Goal: Information Seeking & Learning: Find specific page/section

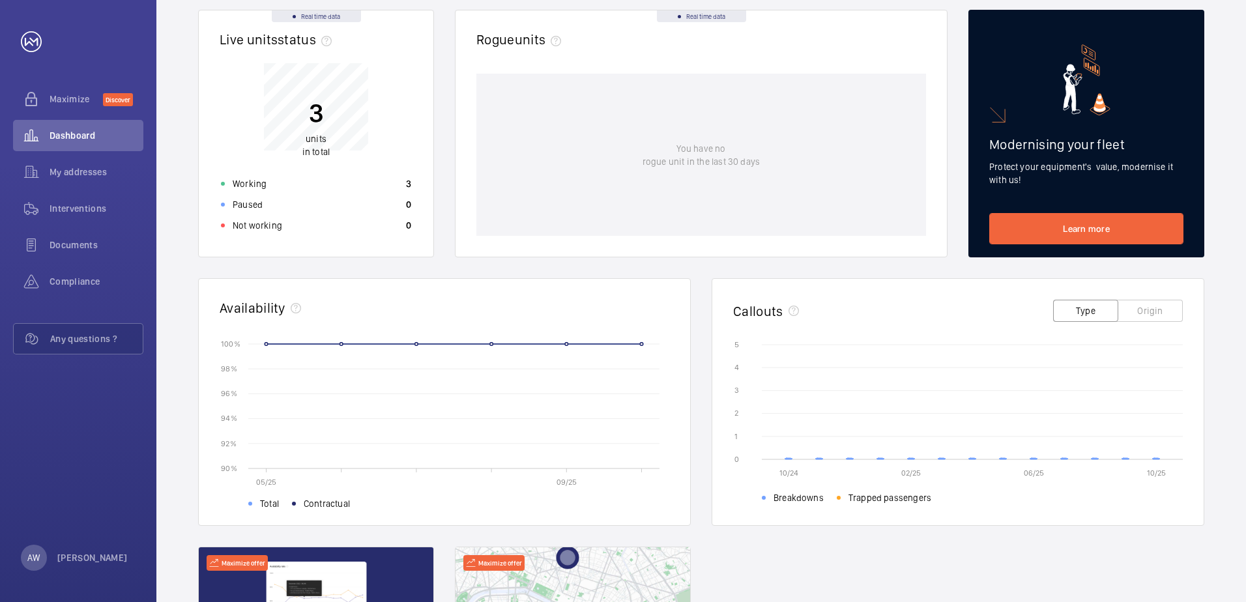
scroll to position [130, 0]
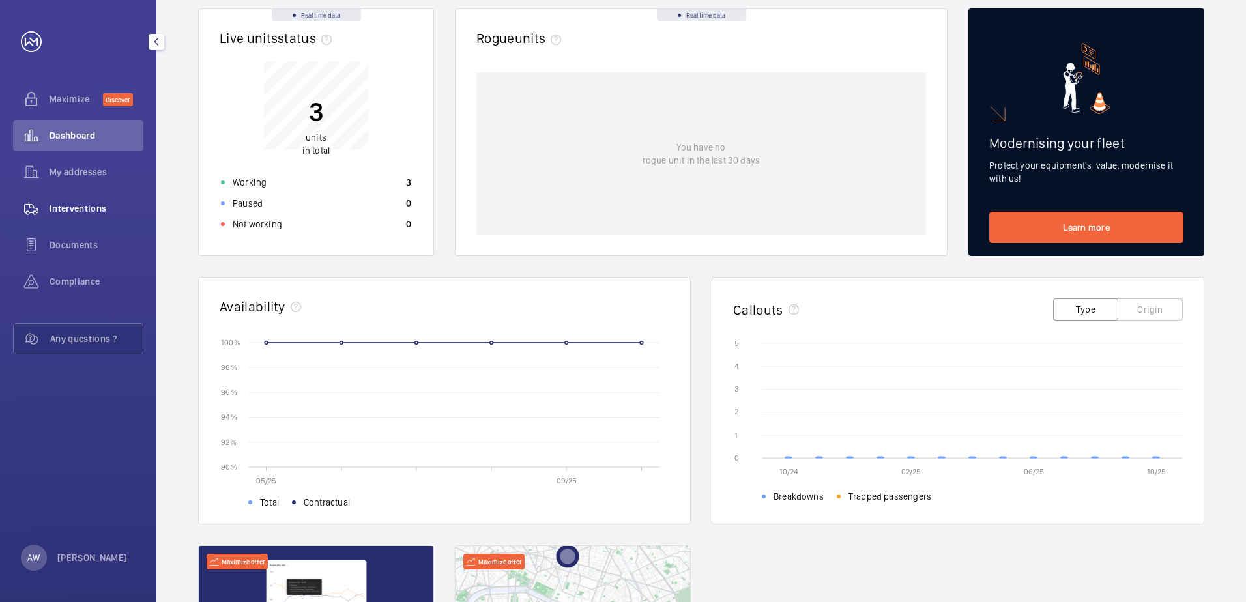
click at [82, 210] on span "Interventions" at bounding box center [97, 208] width 94 height 13
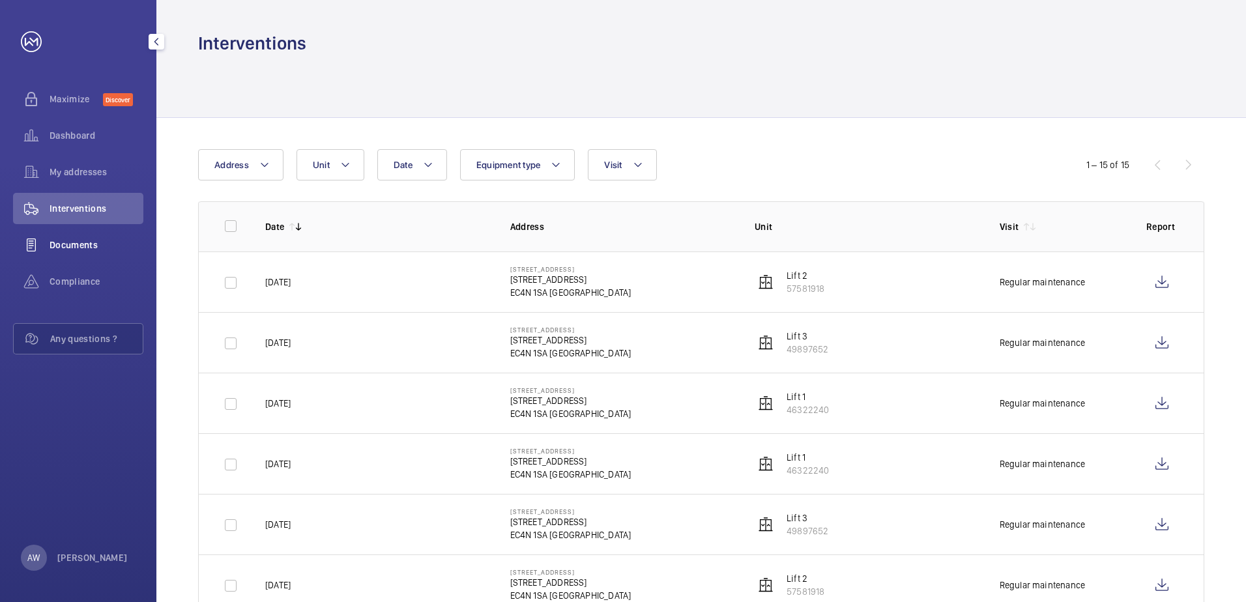
click at [55, 249] on span "Documents" at bounding box center [97, 244] width 94 height 13
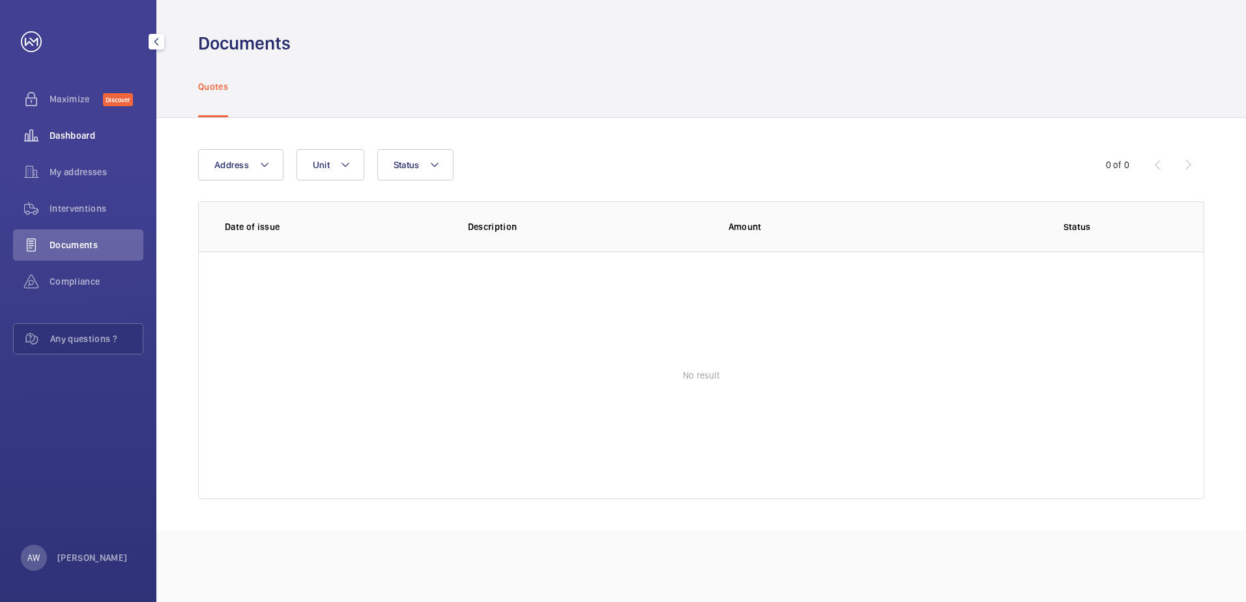
click at [78, 137] on span "Dashboard" at bounding box center [97, 135] width 94 height 13
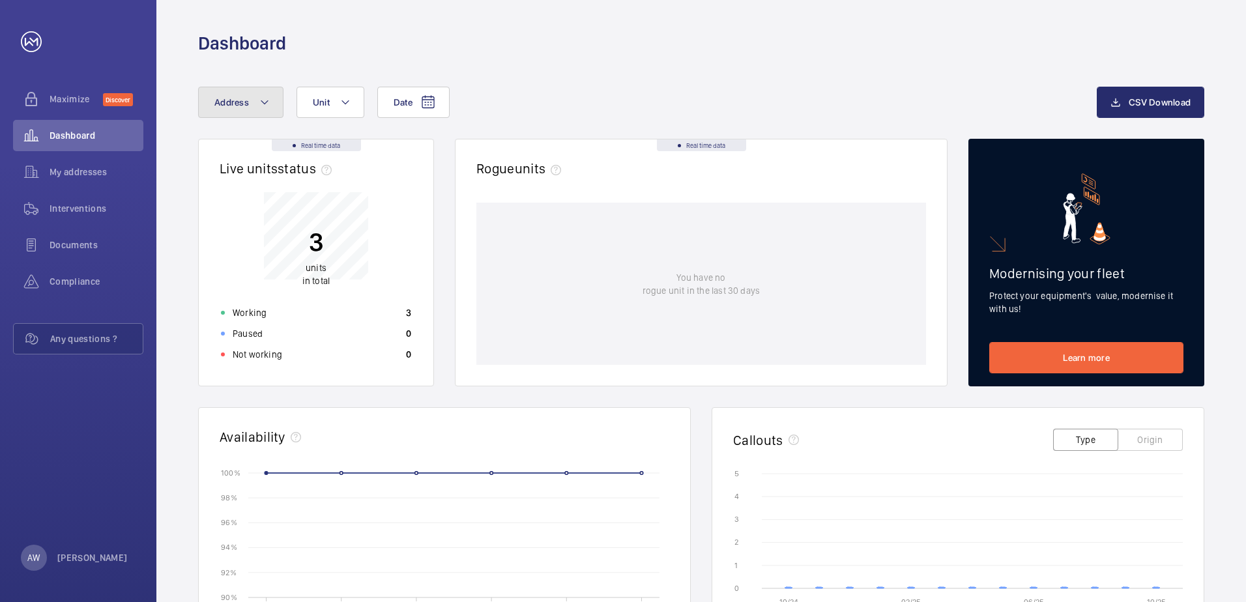
click at [268, 104] on mat-icon at bounding box center [264, 102] width 10 height 16
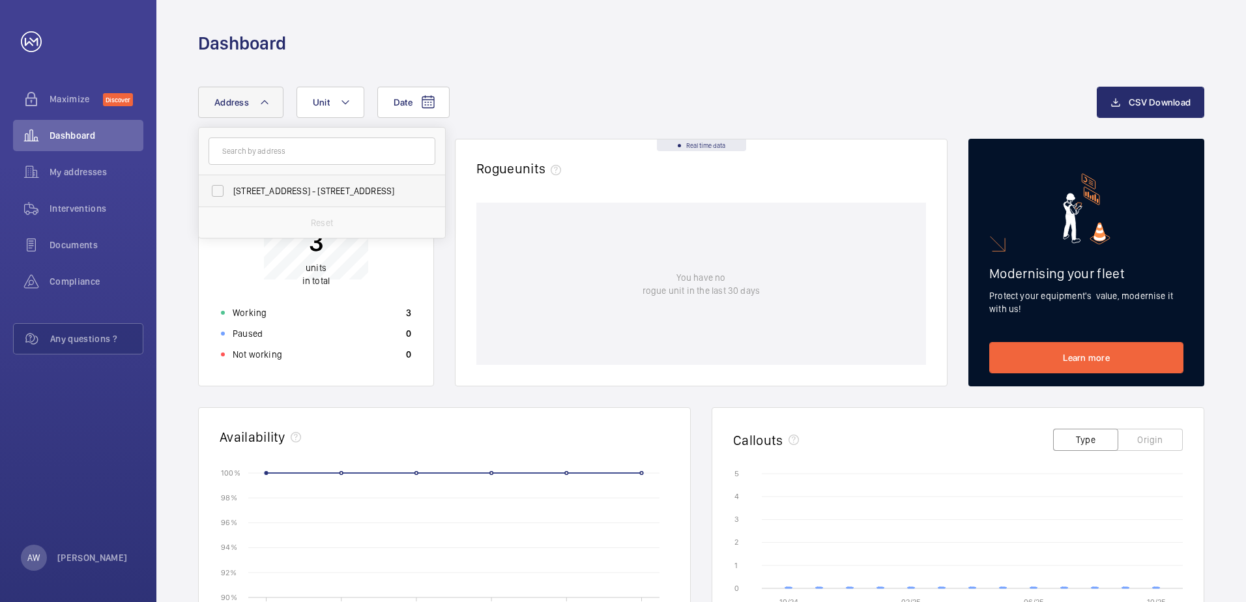
click at [283, 189] on span "[STREET_ADDRESS] - [STREET_ADDRESS]" at bounding box center [322, 190] width 179 height 13
click at [231, 189] on input "[STREET_ADDRESS] - [STREET_ADDRESS]" at bounding box center [218, 191] width 26 height 26
checkbox input "true"
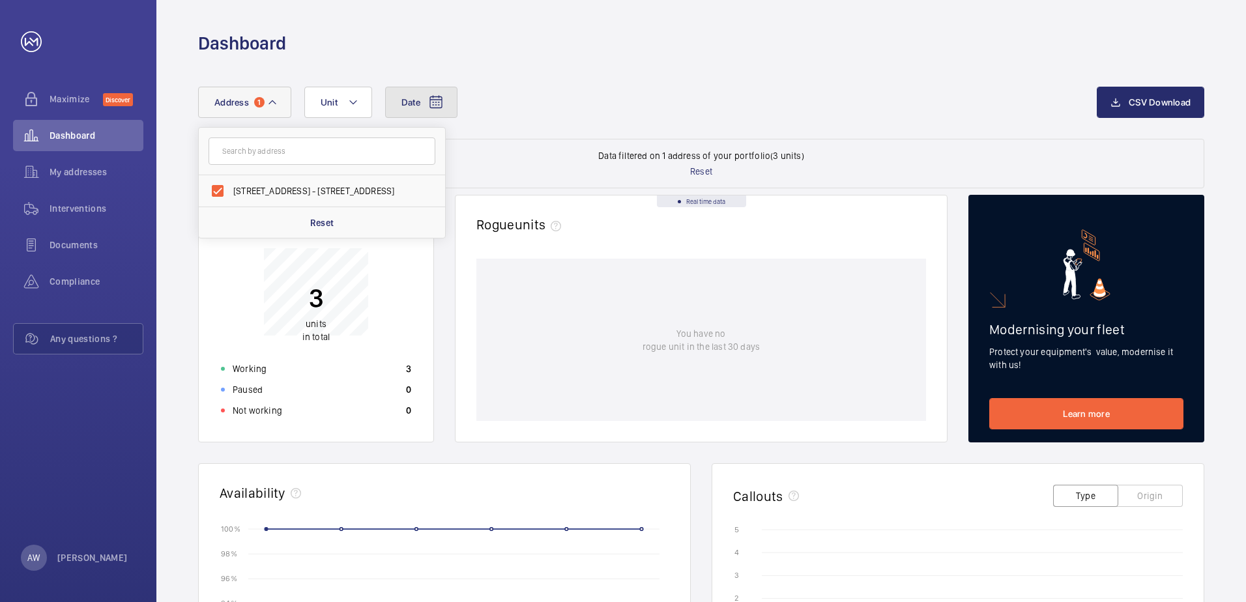
click at [420, 94] on button "Date" at bounding box center [421, 102] width 72 height 31
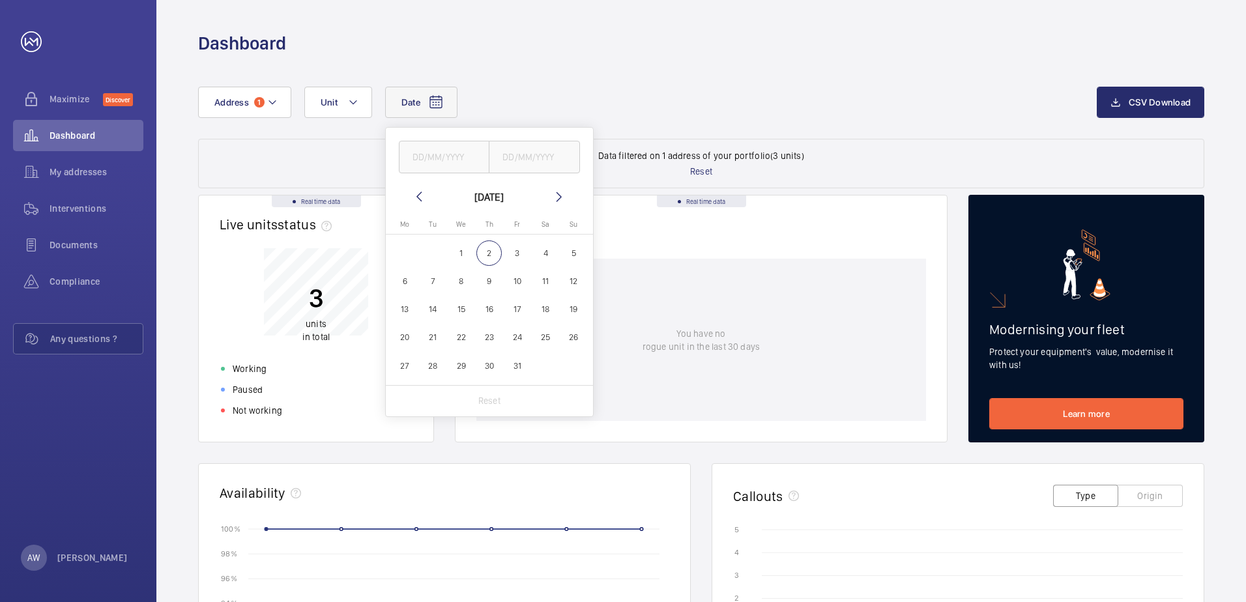
click at [457, 251] on span "1" at bounding box center [460, 252] width 25 height 25
click at [416, 197] on mat-icon at bounding box center [419, 197] width 16 height 16
click at [435, 364] on span "30" at bounding box center [432, 365] width 25 height 25
type input "[DATE]"
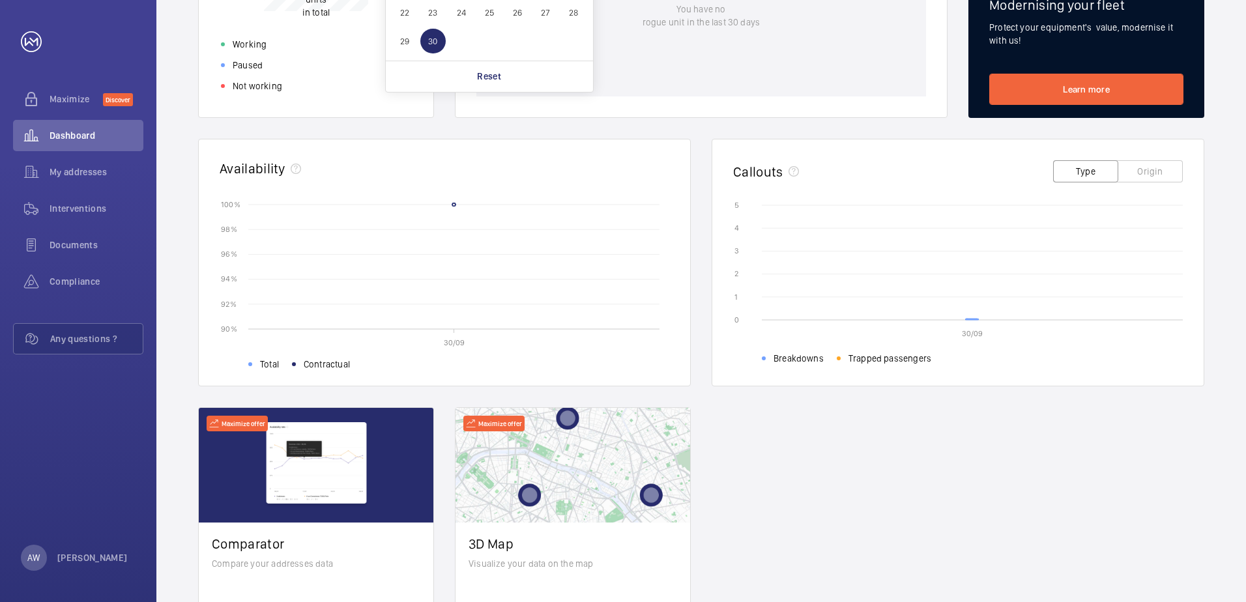
scroll to position [326, 0]
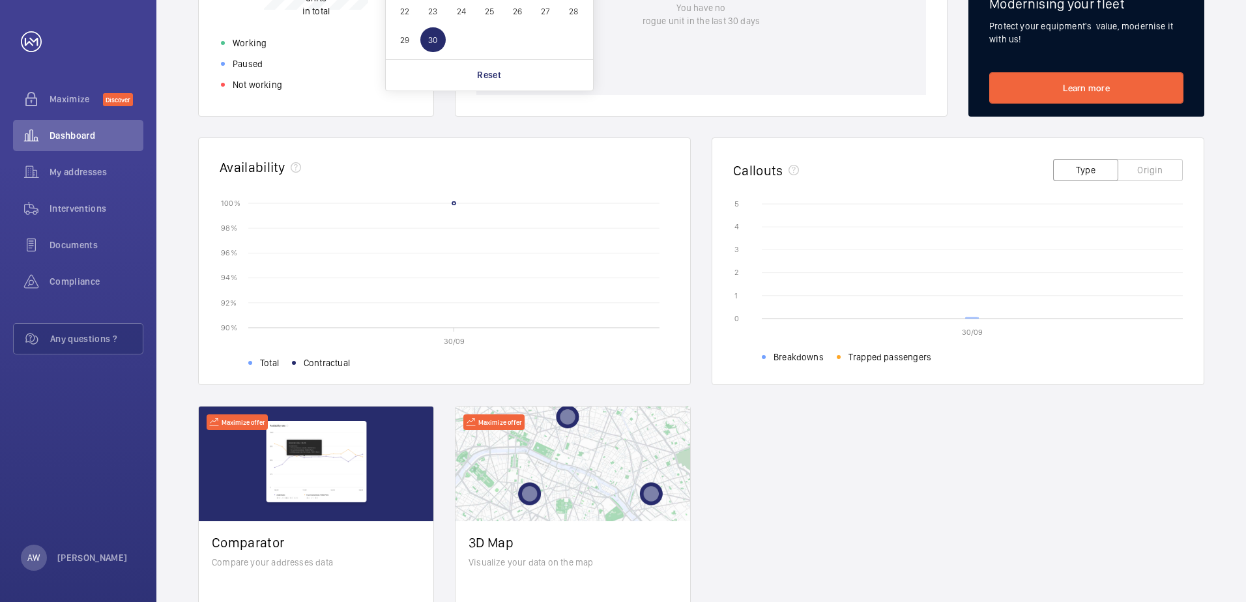
click at [968, 317] on icon at bounding box center [971, 317] width 13 height 1
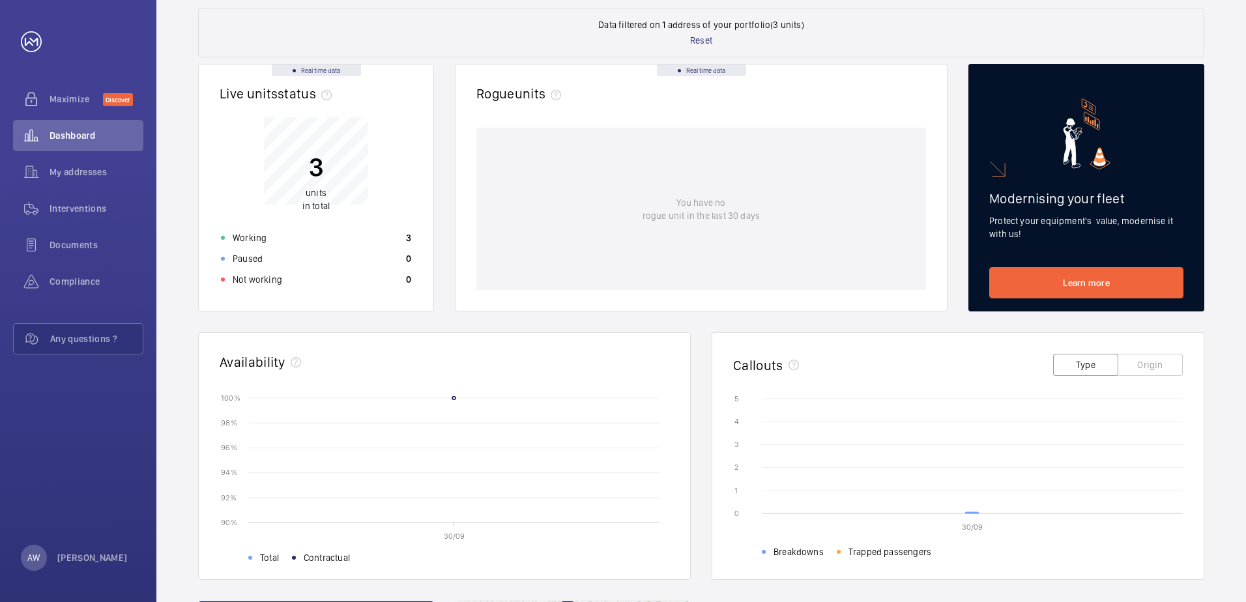
scroll to position [261, 0]
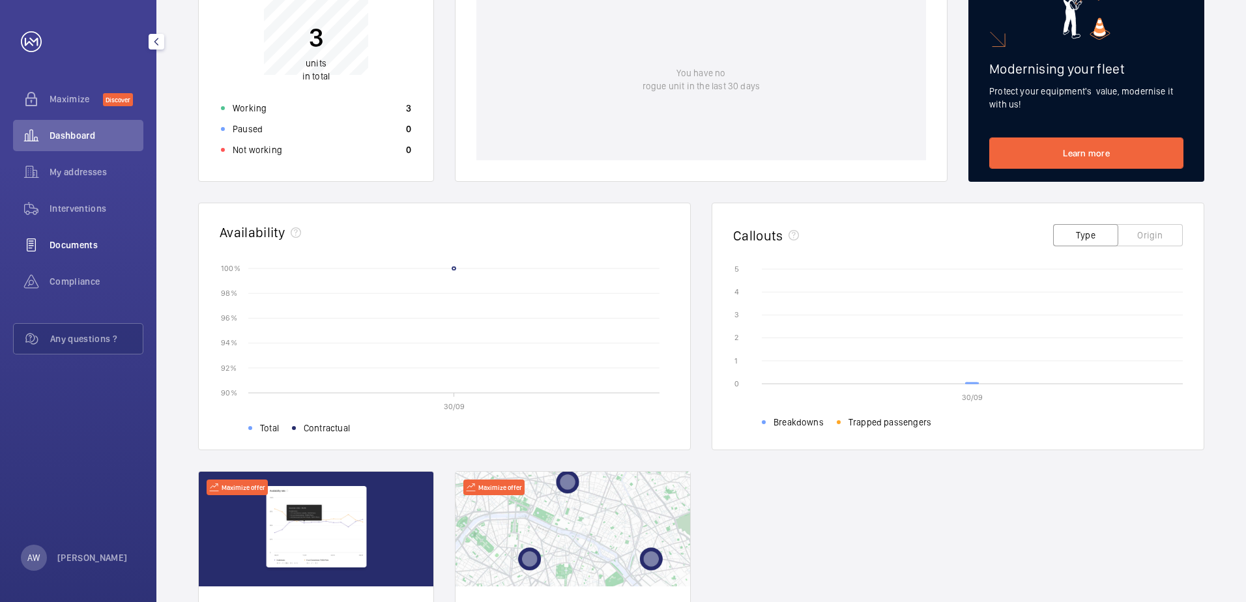
click at [89, 242] on span "Documents" at bounding box center [97, 244] width 94 height 13
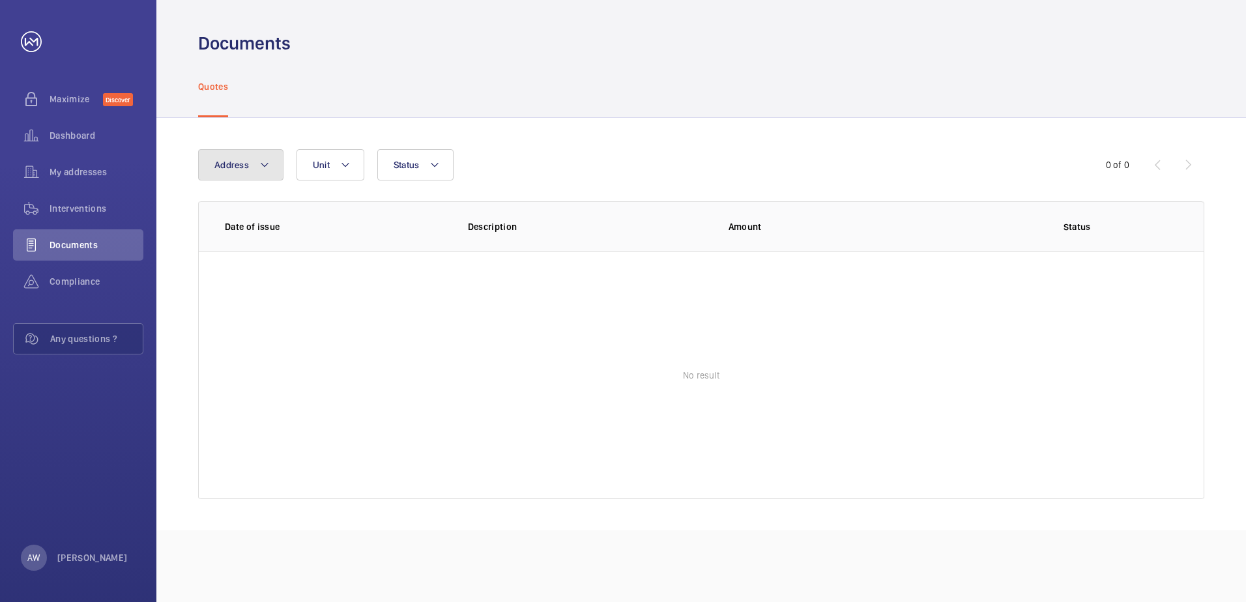
click at [265, 167] on mat-icon at bounding box center [264, 165] width 10 height 16
click at [264, 258] on span "[STREET_ADDRESS] - [STREET_ADDRESS]" at bounding box center [322, 253] width 179 height 13
click at [231, 258] on input "[STREET_ADDRESS] - [STREET_ADDRESS]" at bounding box center [218, 253] width 26 height 26
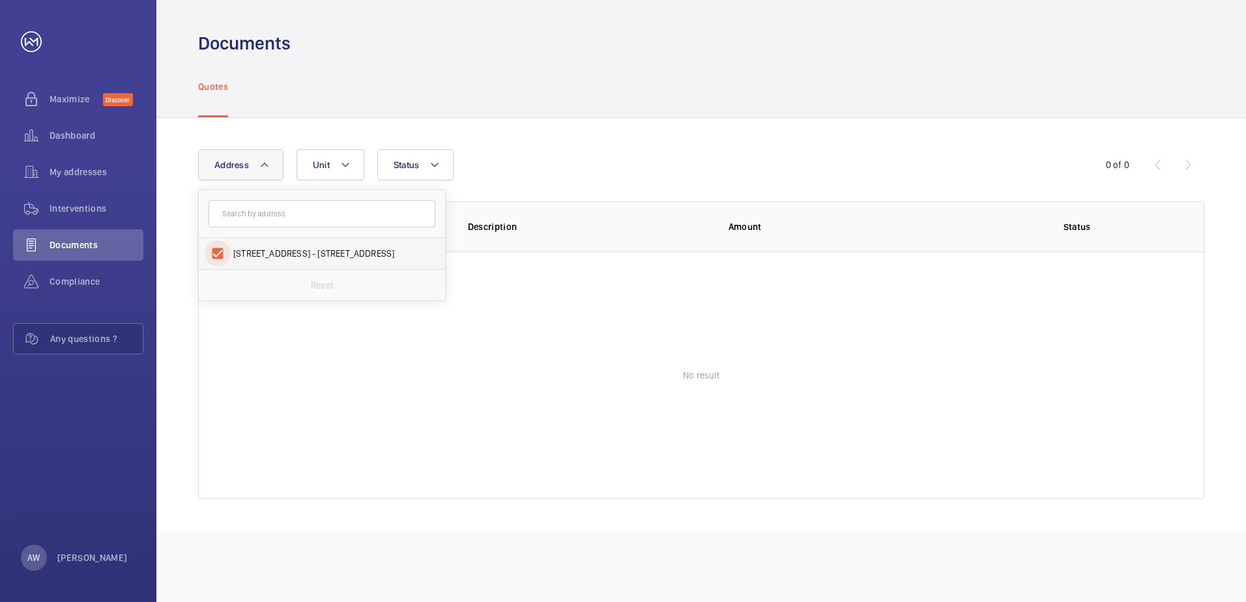
checkbox input "true"
click at [440, 164] on mat-icon at bounding box center [442, 165] width 10 height 16
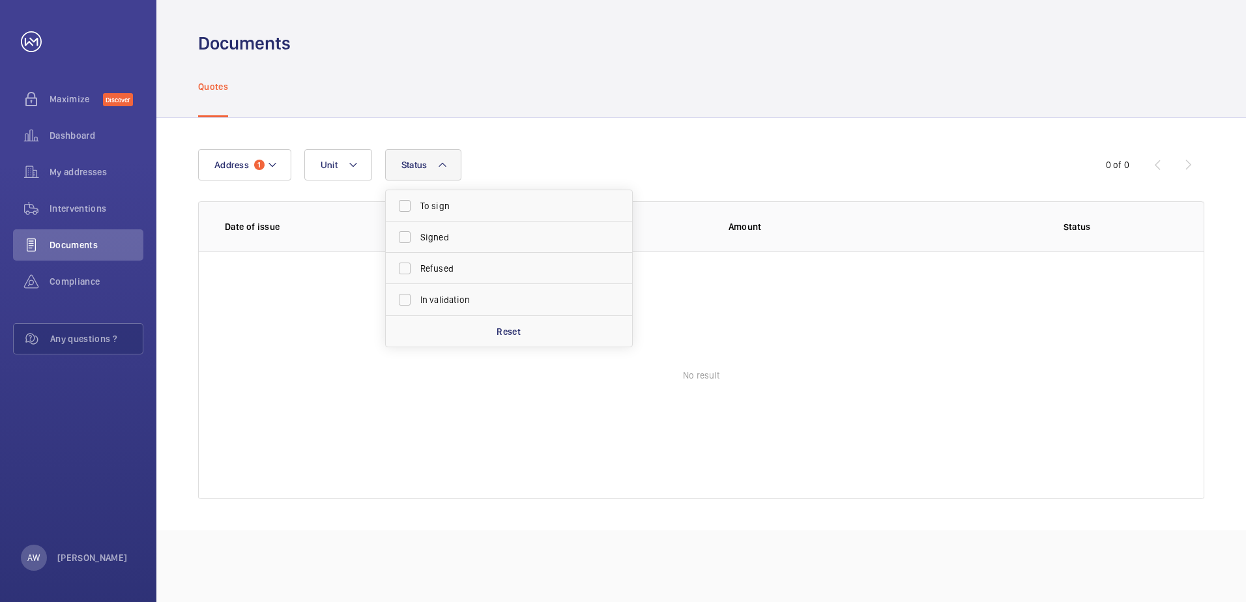
click at [184, 294] on div "Address 1 Unit Status To sign Signed Refused In validation Reset 0 of 0 Date of…" at bounding box center [700, 324] width 1089 height 412
click at [51, 278] on span "Compliance" at bounding box center [97, 281] width 94 height 13
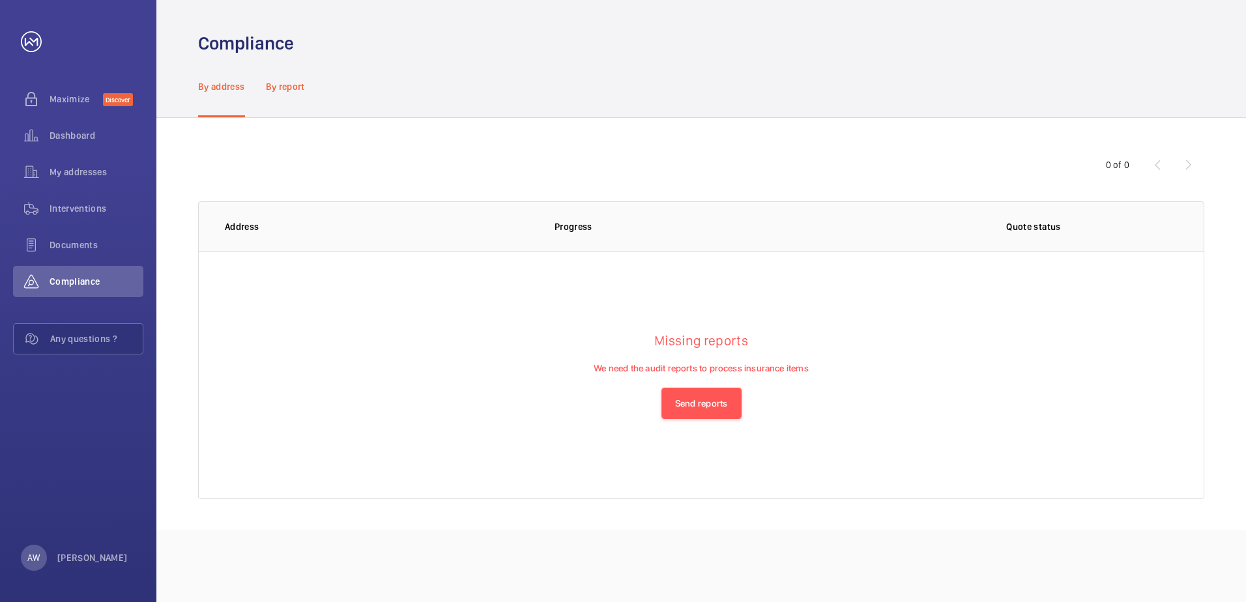
click at [298, 86] on p "By report" at bounding box center [285, 86] width 39 height 13
click at [65, 133] on span "Dashboard" at bounding box center [97, 135] width 94 height 13
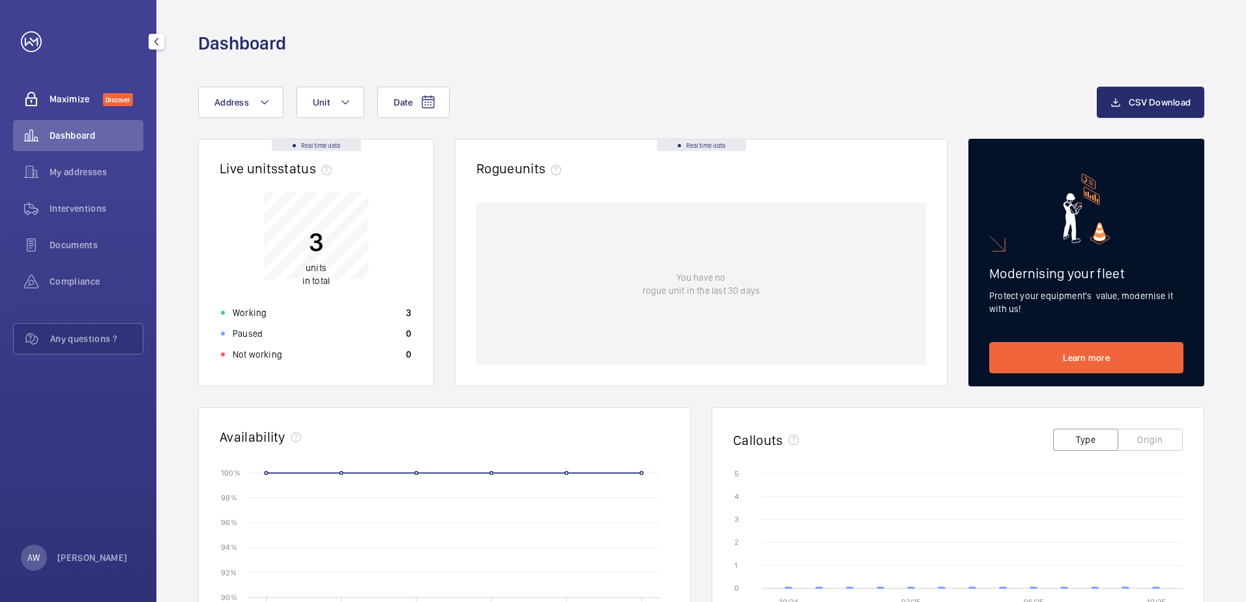
click at [63, 96] on span "Maximize" at bounding box center [76, 99] width 53 height 13
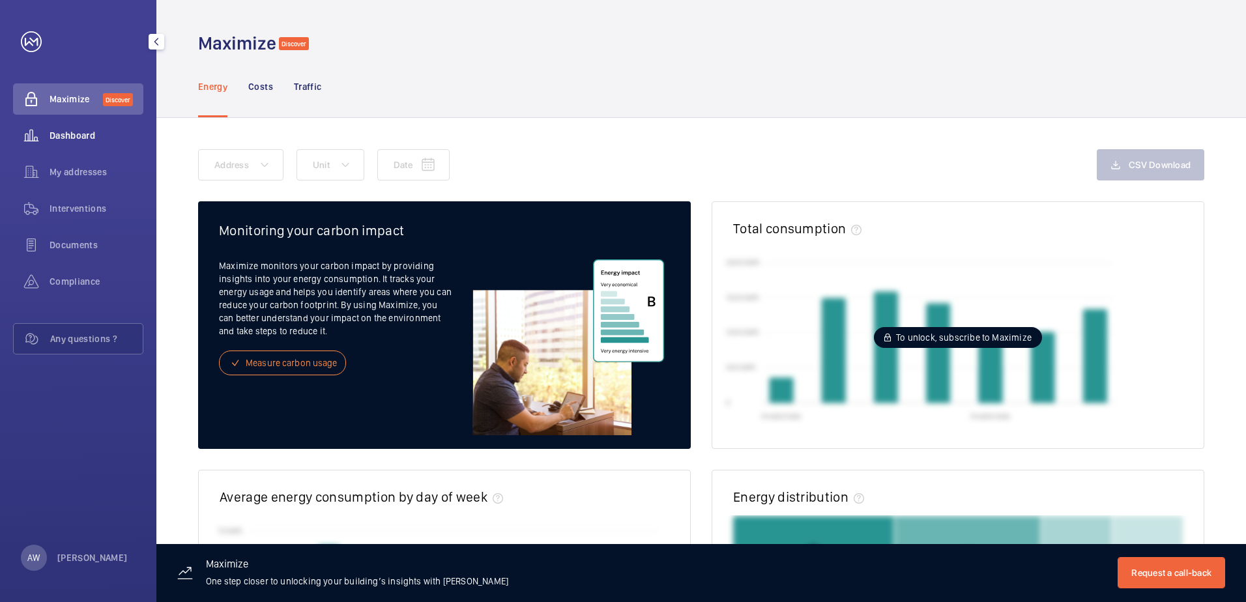
click at [87, 134] on span "Dashboard" at bounding box center [97, 135] width 94 height 13
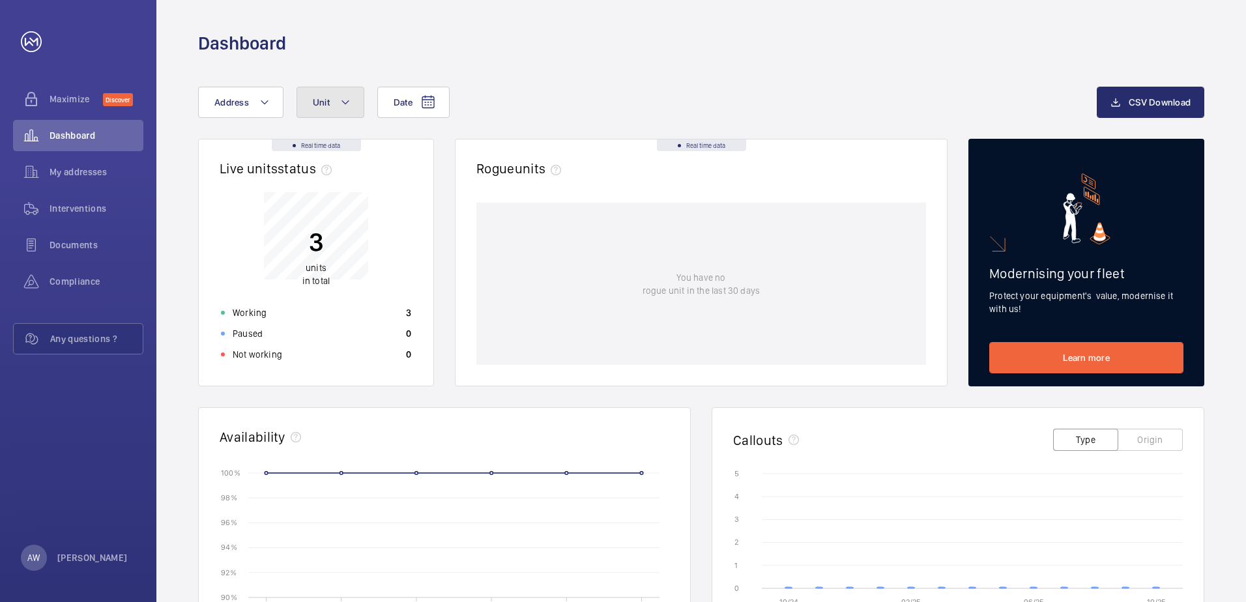
click at [342, 97] on mat-icon at bounding box center [345, 102] width 10 height 16
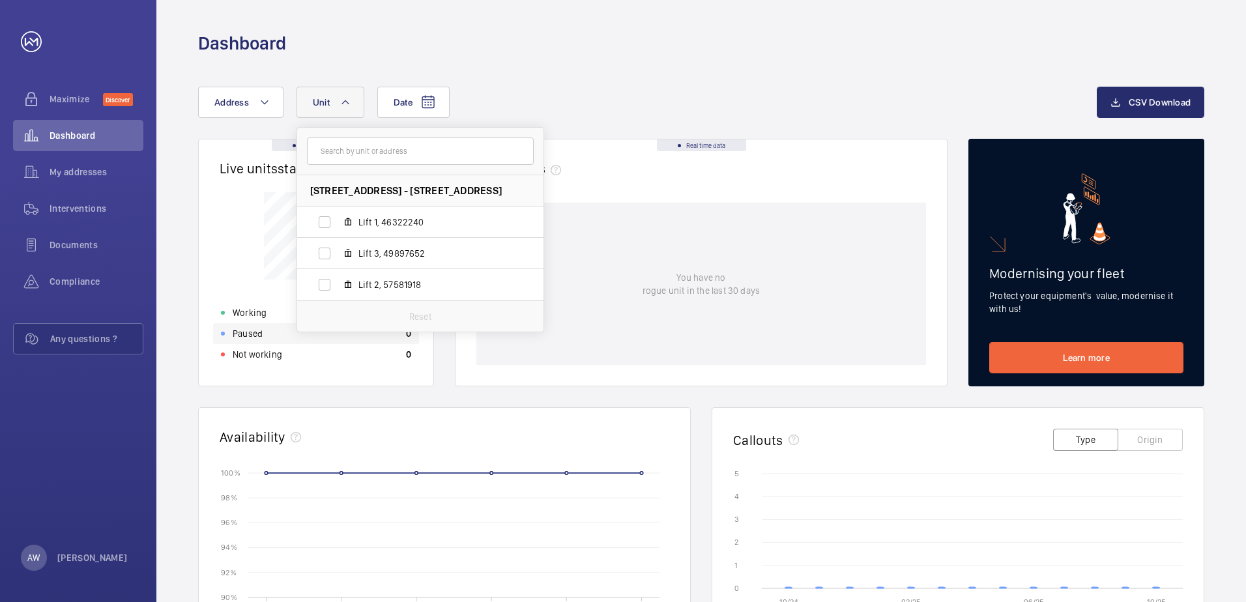
scroll to position [65, 0]
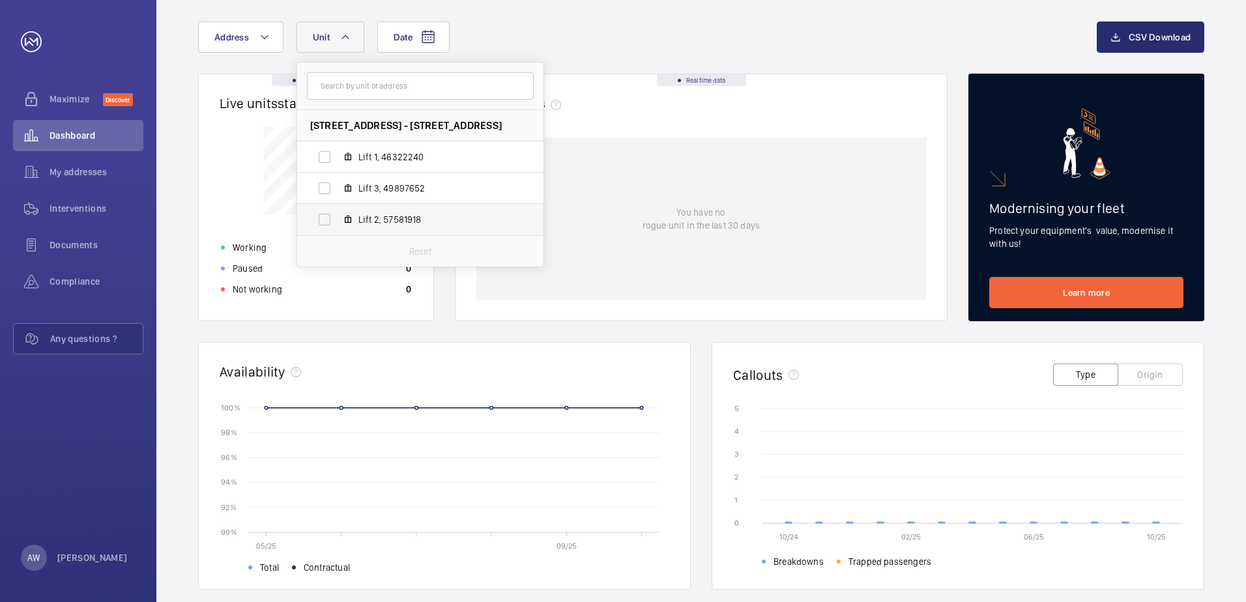
click at [383, 218] on span "Lift 2, 57581918" at bounding box center [433, 219] width 151 height 13
click at [337, 218] on input "Lift 2, 57581918" at bounding box center [324, 220] width 26 height 26
checkbox input "true"
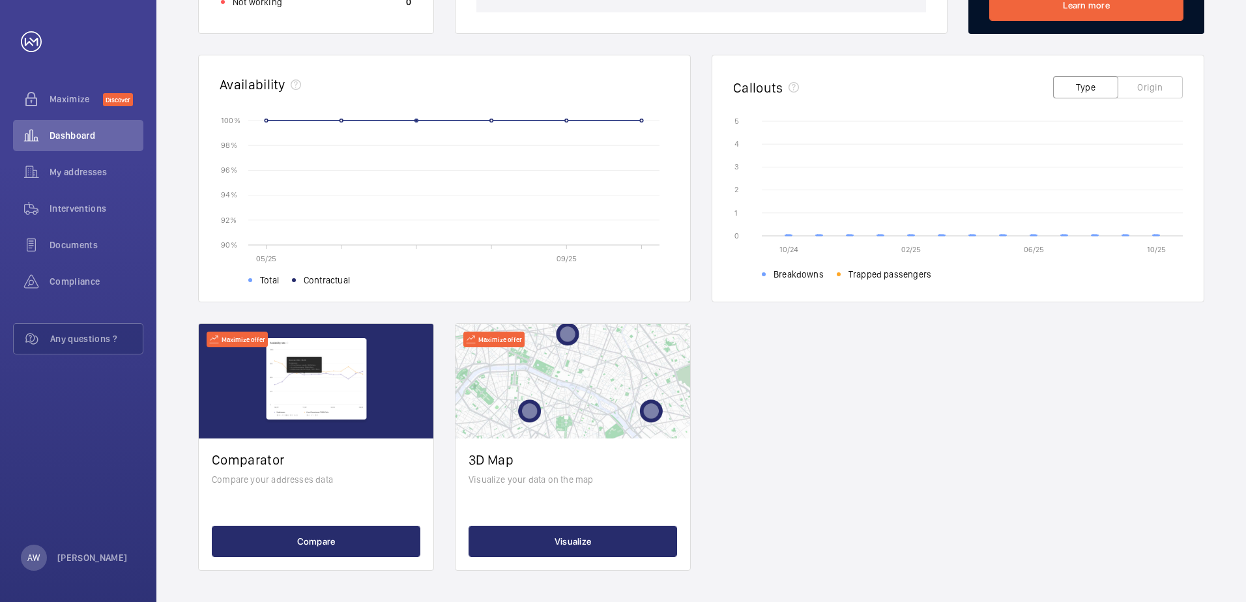
scroll to position [18, 0]
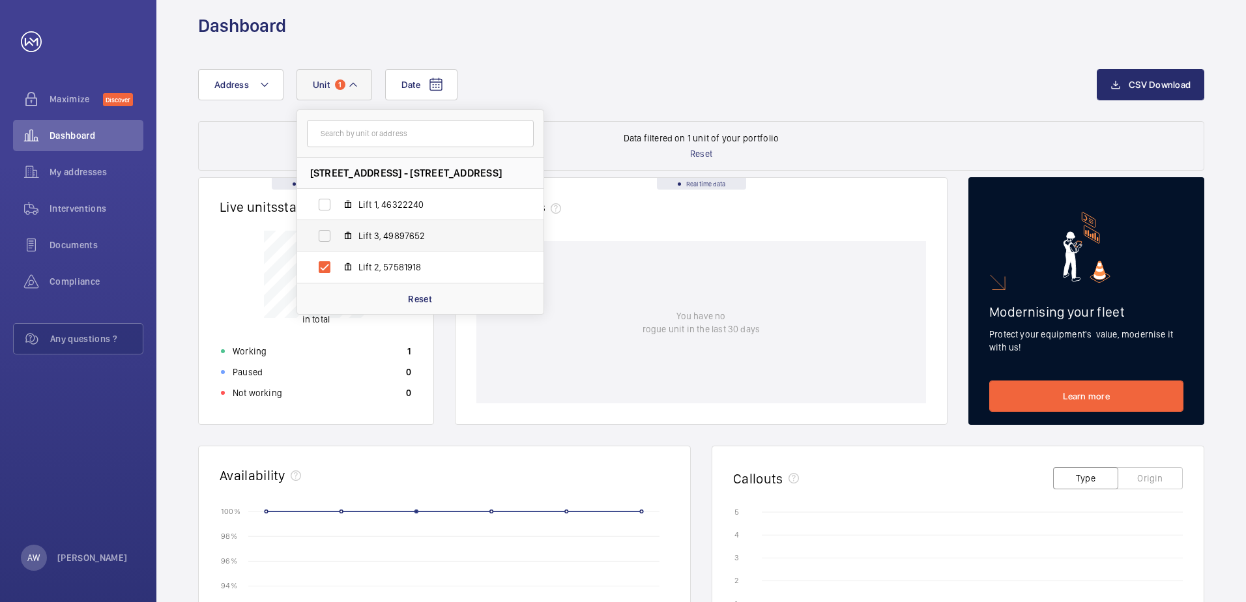
click at [411, 237] on span "Lift 3, 49897652" at bounding box center [433, 235] width 151 height 13
click at [337, 237] on input "Lift 3, 49897652" at bounding box center [324, 236] width 26 height 26
checkbox input "true"
click at [403, 199] on span "Lift 1, 46322240" at bounding box center [433, 204] width 151 height 13
drag, startPoint x: 403, startPoint y: 199, endPoint x: 371, endPoint y: 207, distance: 32.2
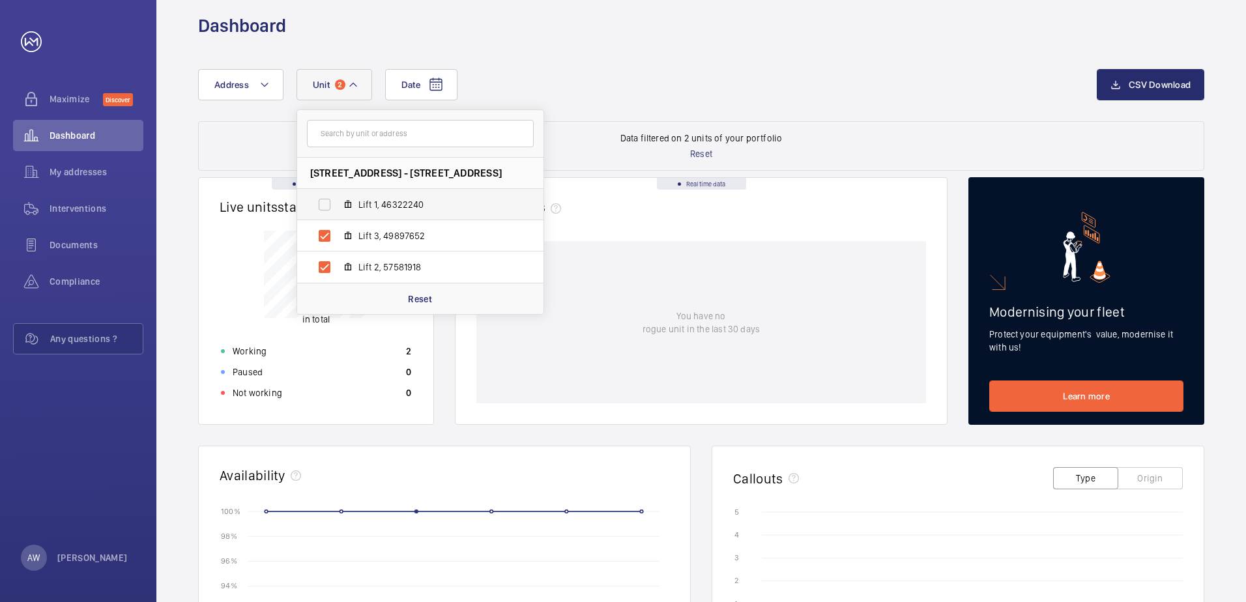
click at [375, 206] on span "Lift 1, 46322240" at bounding box center [433, 204] width 151 height 13
click at [337, 206] on input "Lift 1, 46322240" at bounding box center [324, 205] width 26 height 26
checkbox input "true"
click at [401, 267] on span "Lift 2, 57581918" at bounding box center [433, 267] width 151 height 13
click at [337, 267] on input "Lift 2, 57581918" at bounding box center [324, 267] width 26 height 26
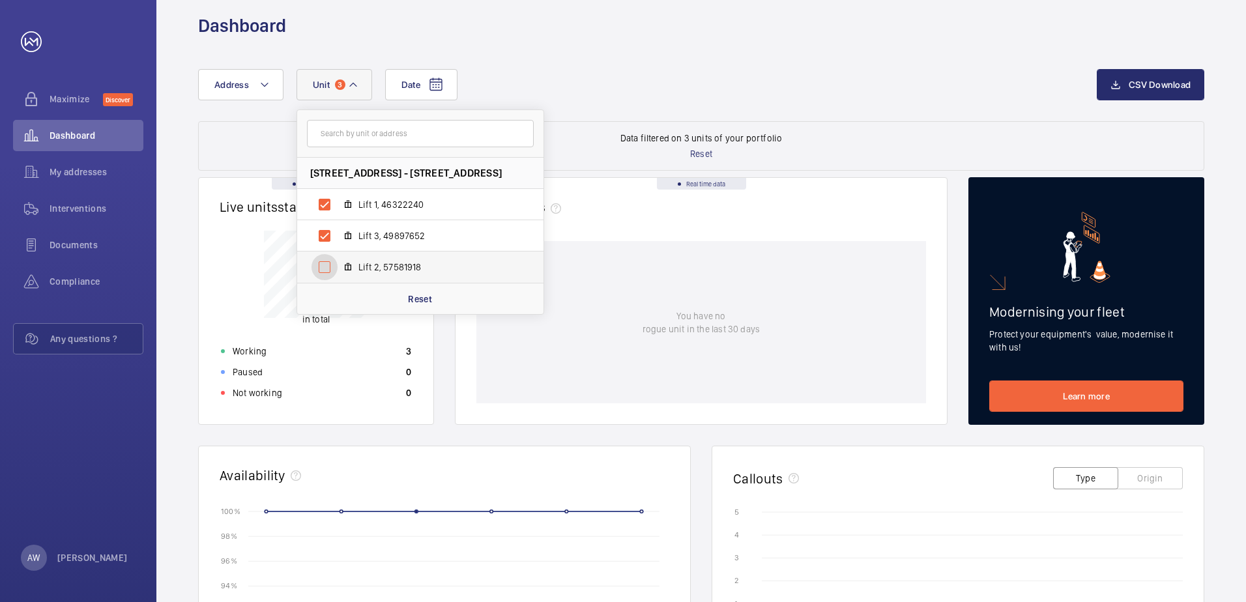
checkbox input "false"
click at [390, 240] on span "Lift 3, 49897652" at bounding box center [433, 235] width 151 height 13
click at [337, 240] on input "Lift 3, 49897652" at bounding box center [324, 236] width 26 height 26
checkbox input "false"
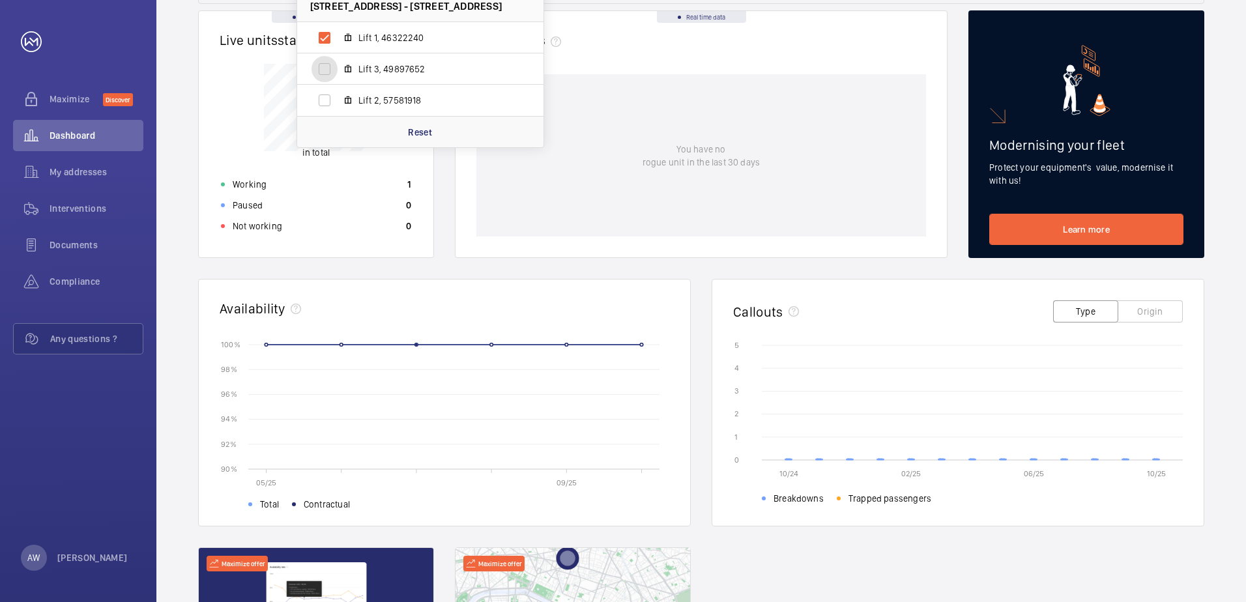
scroll to position [408, 0]
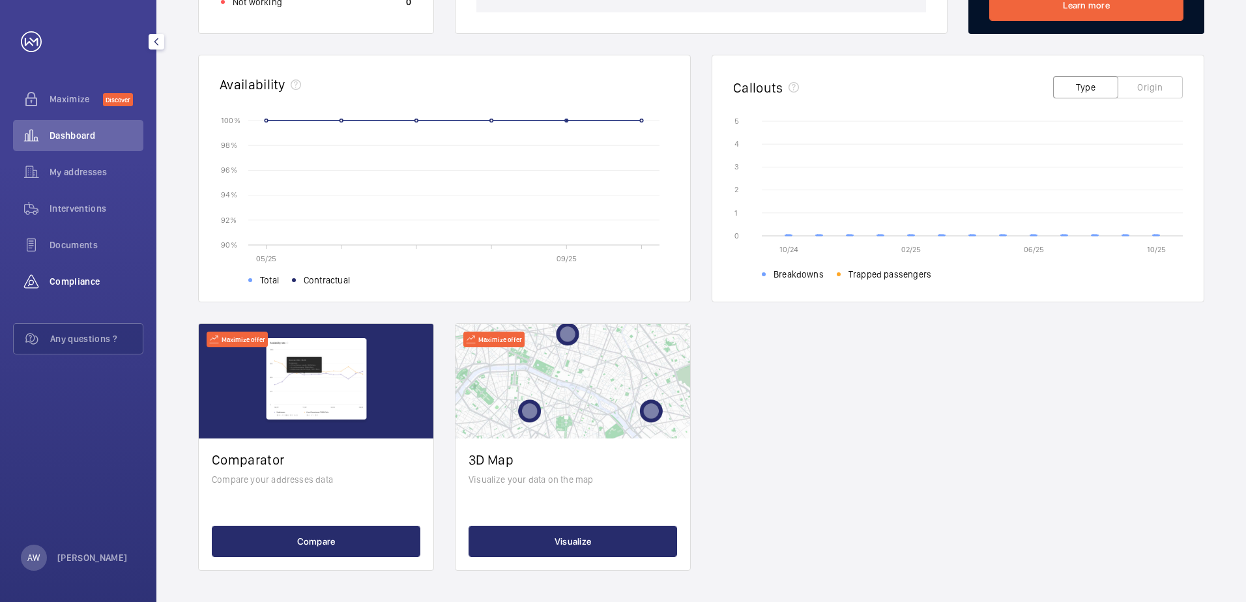
click at [65, 280] on span "Compliance" at bounding box center [97, 281] width 94 height 13
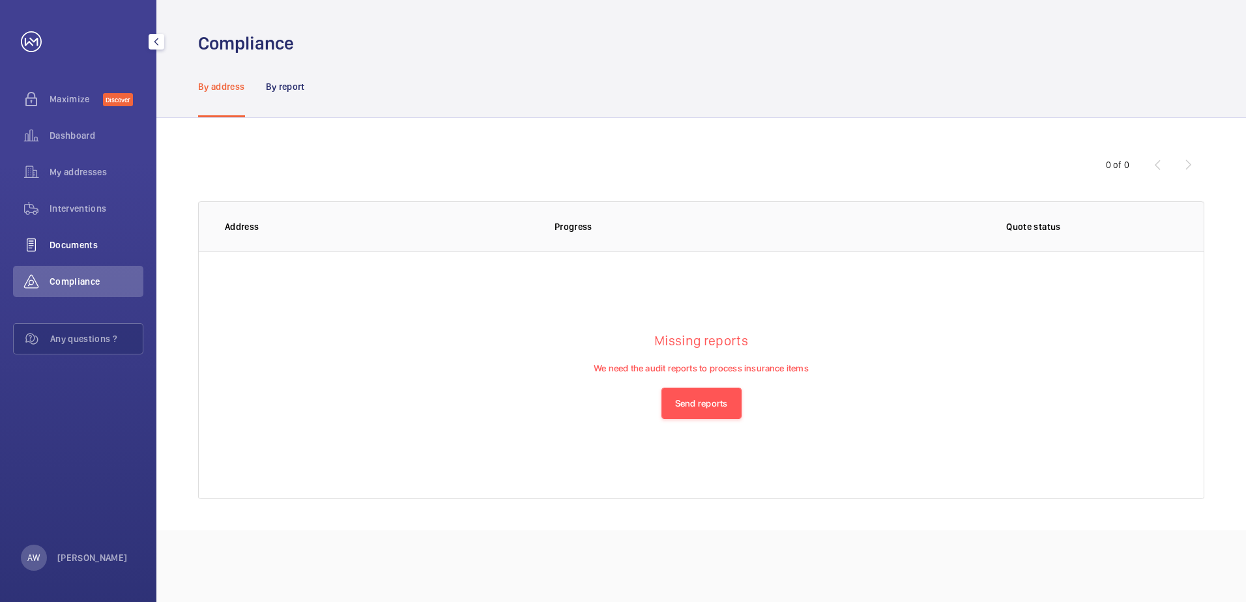
click at [63, 252] on div "Documents" at bounding box center [78, 244] width 130 height 31
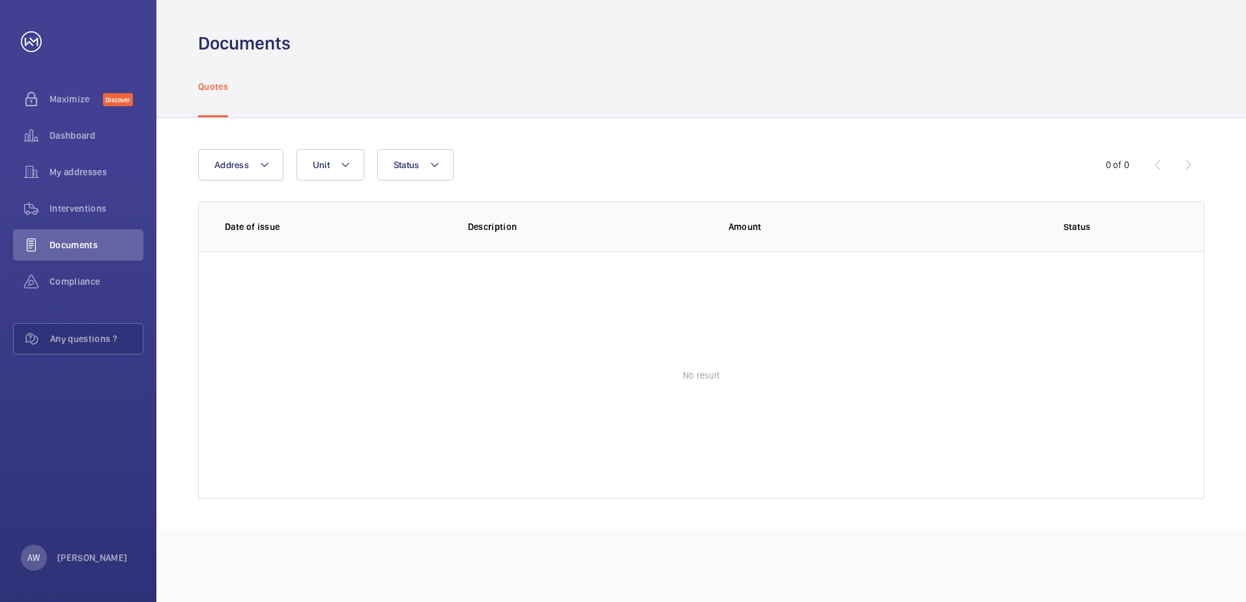
click at [364, 161] on div "Address Unit Status" at bounding box center [623, 164] width 850 height 31
click at [358, 161] on button "Unit" at bounding box center [330, 164] width 68 height 31
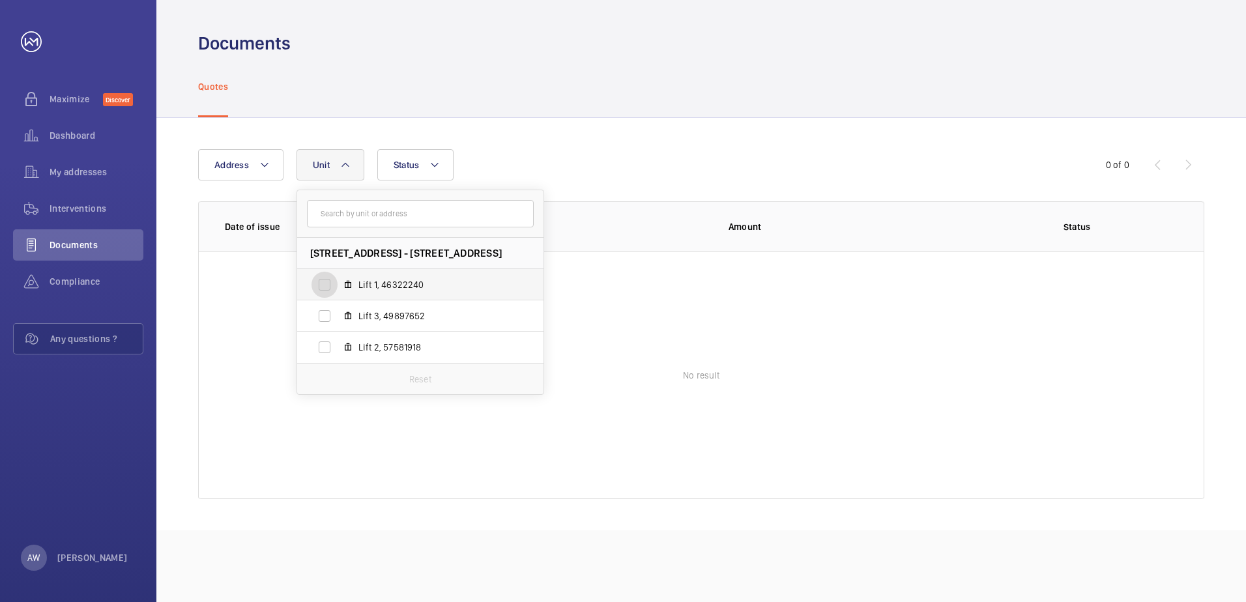
click at [319, 287] on input "Lift 1, 46322240" at bounding box center [324, 285] width 26 height 26
checkbox input "true"
click at [324, 318] on input "Lift 3, 49897652" at bounding box center [324, 316] width 26 height 26
checkbox input "true"
click at [324, 343] on input "Lift 2, 57581918" at bounding box center [324, 347] width 26 height 26
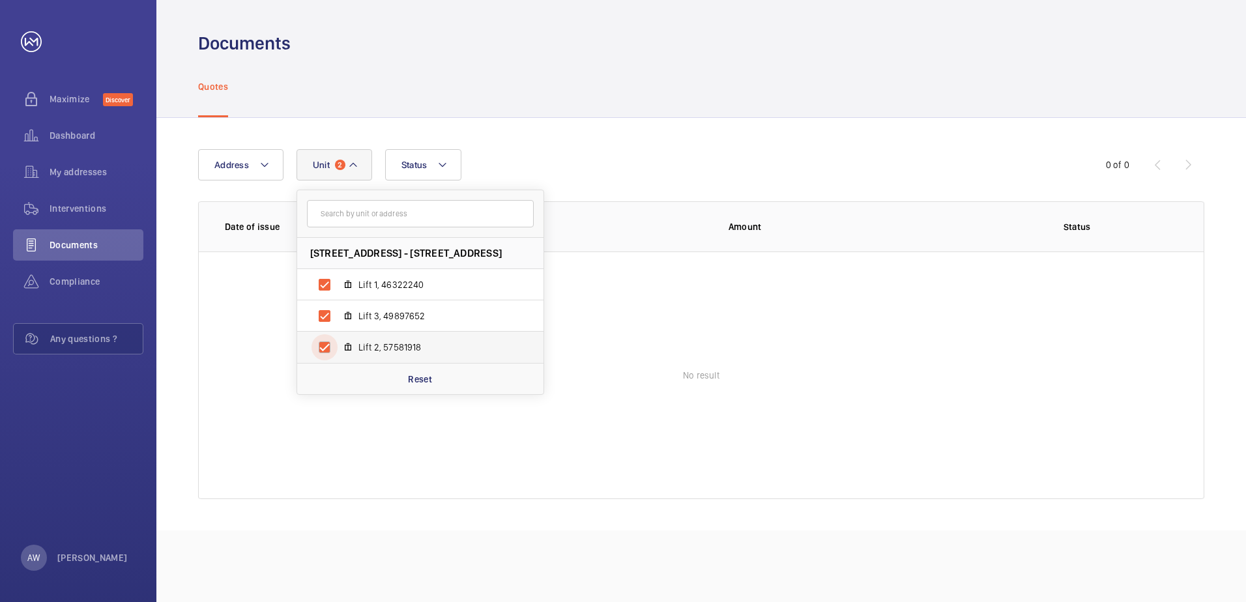
checkbox input "true"
click at [418, 384] on p "Reset" at bounding box center [420, 379] width 24 height 13
click at [322, 281] on input "Lift 1, 46322240" at bounding box center [324, 285] width 26 height 26
checkbox input "true"
click at [325, 319] on input "Lift 3, 49897652" at bounding box center [324, 316] width 26 height 26
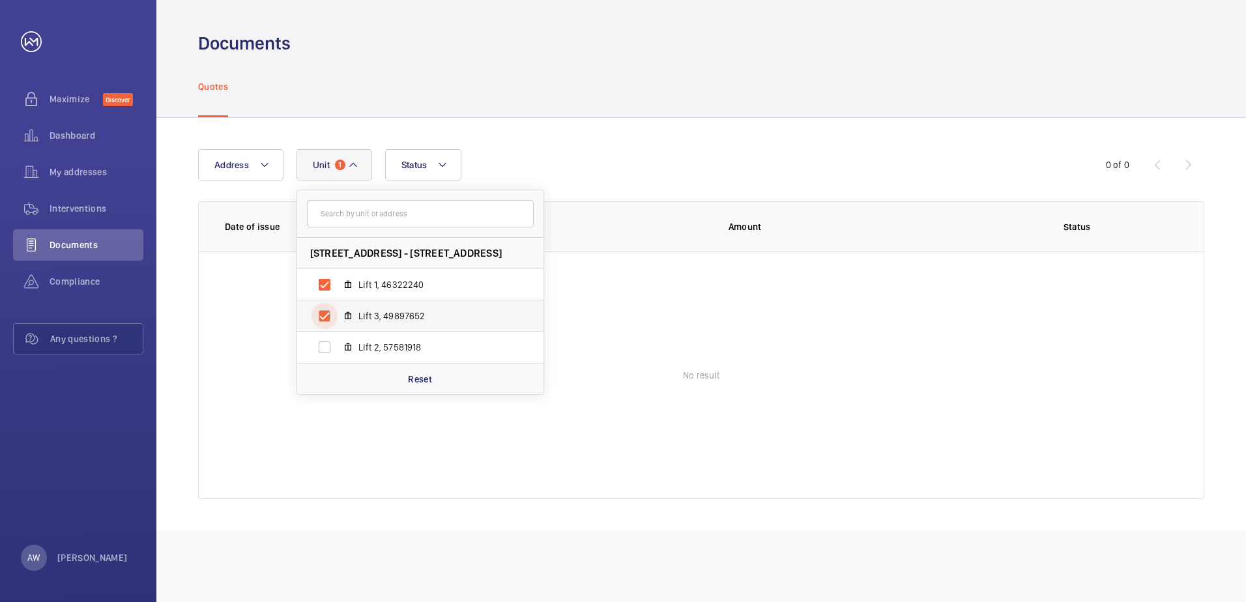
checkbox input "true"
click at [324, 351] on input "Lift 2, 57581918" at bounding box center [324, 347] width 26 height 26
checkbox input "true"
click at [440, 164] on mat-icon at bounding box center [442, 165] width 10 height 16
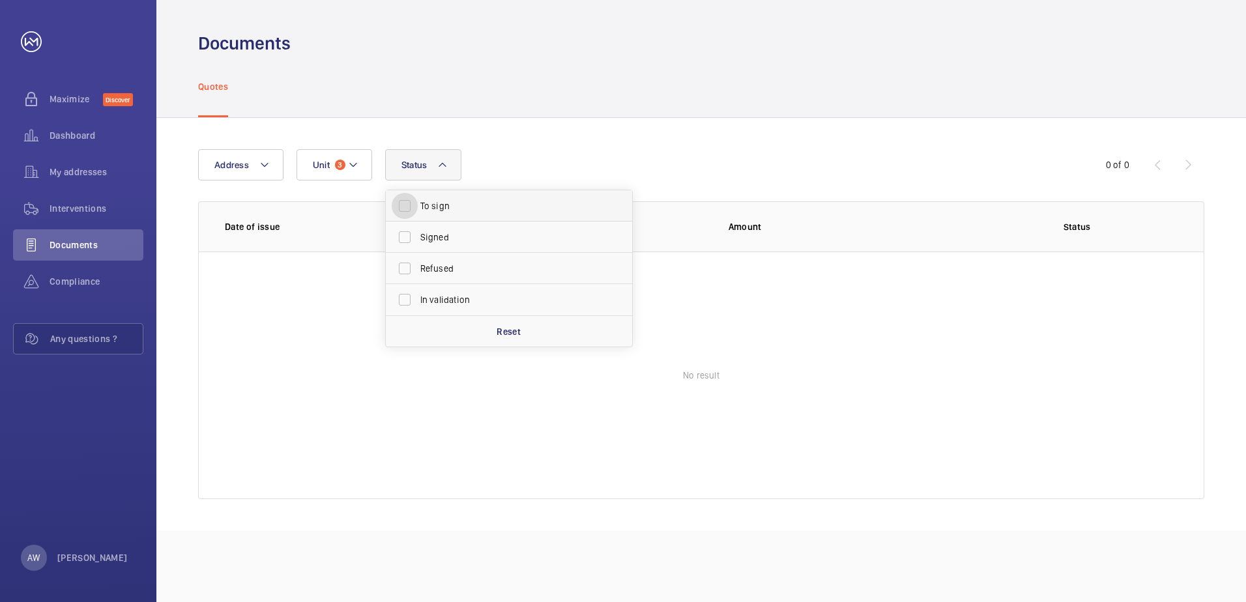
click at [403, 207] on input "To sign" at bounding box center [405, 206] width 26 height 26
checkbox input "true"
click at [403, 240] on input "Signed" at bounding box center [405, 237] width 26 height 26
checkbox input "true"
click at [405, 268] on input "Refused" at bounding box center [405, 268] width 26 height 26
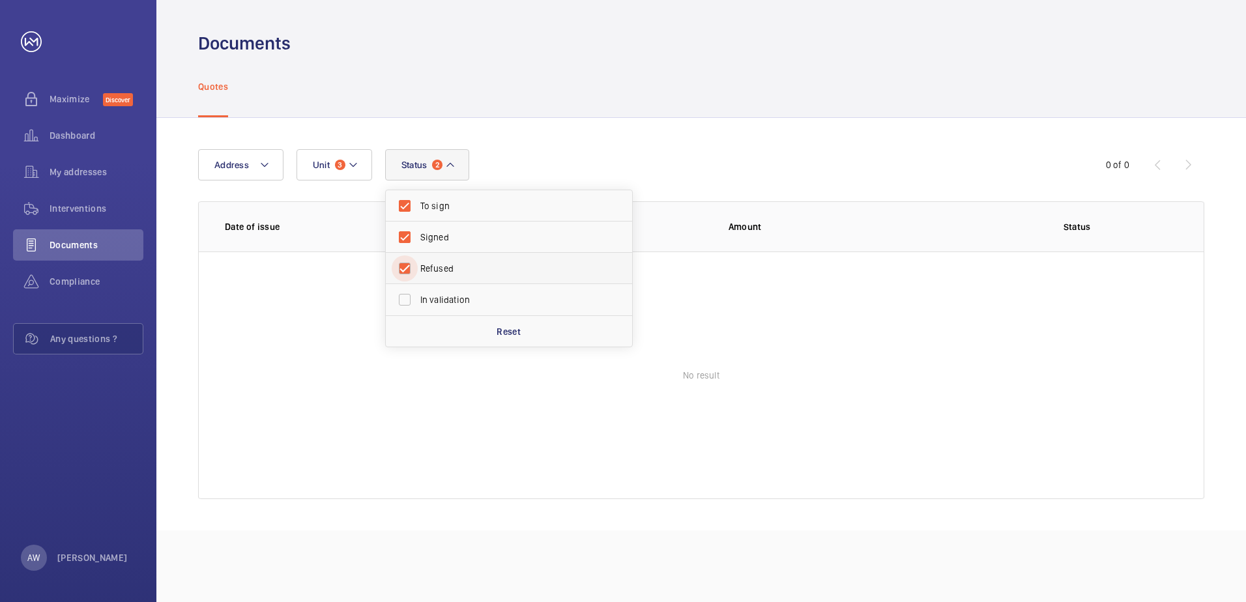
checkbox input "true"
click at [404, 294] on input "In validation" at bounding box center [405, 300] width 26 height 26
checkbox input "true"
click at [223, 165] on span "Address" at bounding box center [231, 165] width 35 height 10
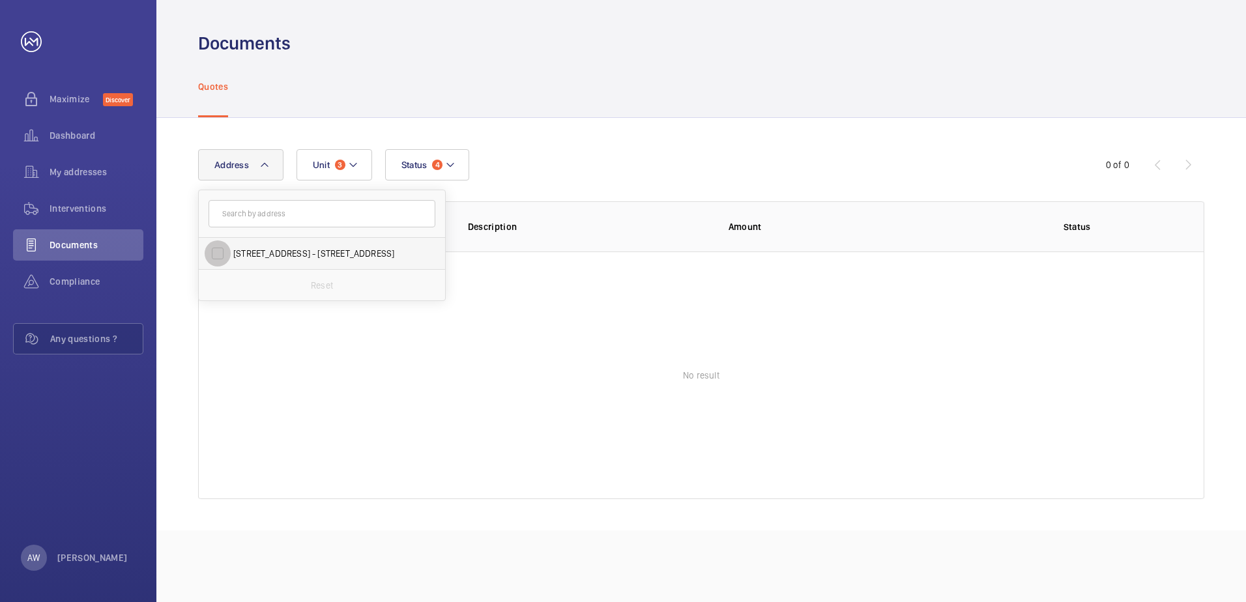
click at [218, 253] on input "[STREET_ADDRESS] - [STREET_ADDRESS]" at bounding box center [218, 253] width 26 height 26
checkbox input "true"
click at [347, 365] on wm-front-table-empty-state "No result" at bounding box center [701, 375] width 1005 height 248
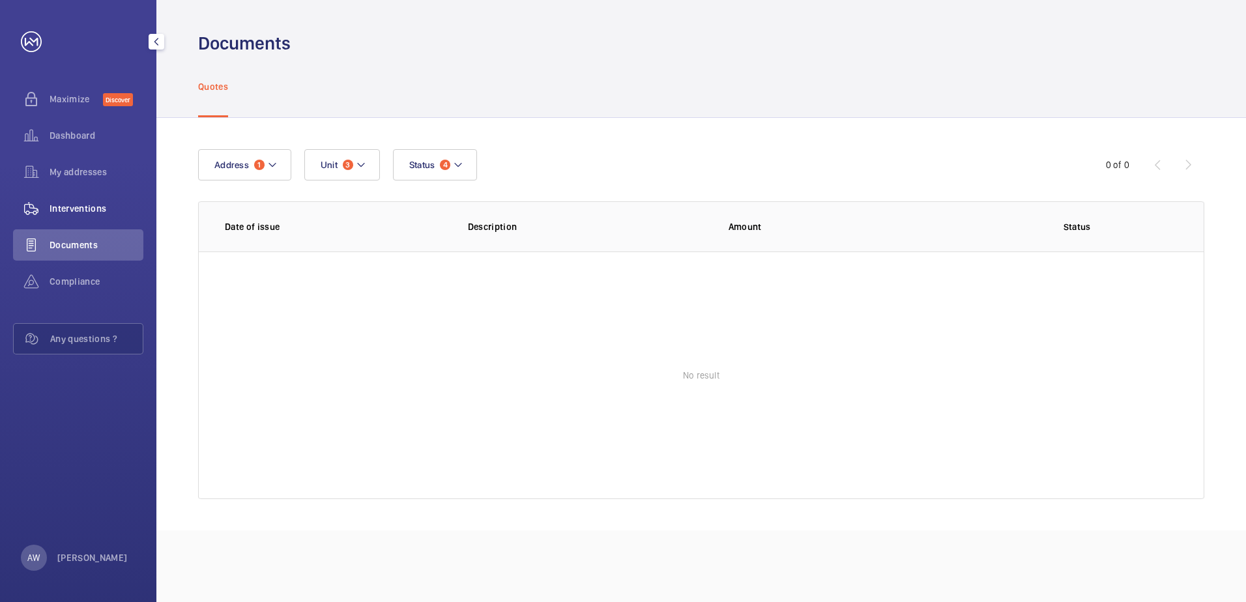
click at [60, 215] on div "Interventions" at bounding box center [78, 208] width 130 height 31
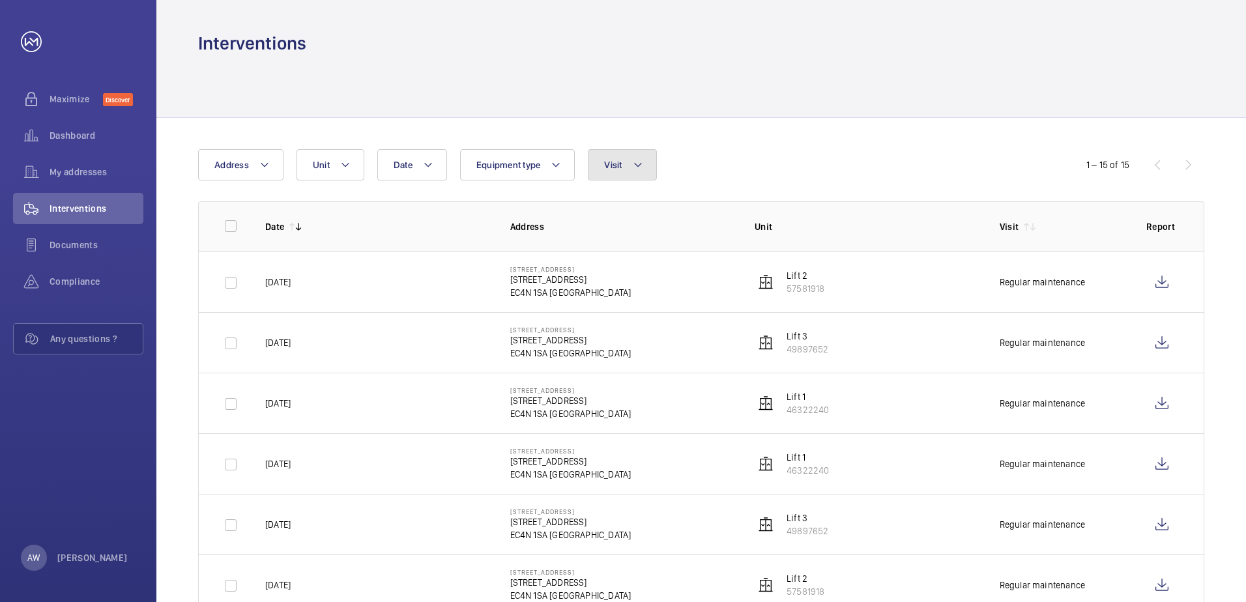
click at [642, 163] on mat-icon at bounding box center [638, 165] width 10 height 16
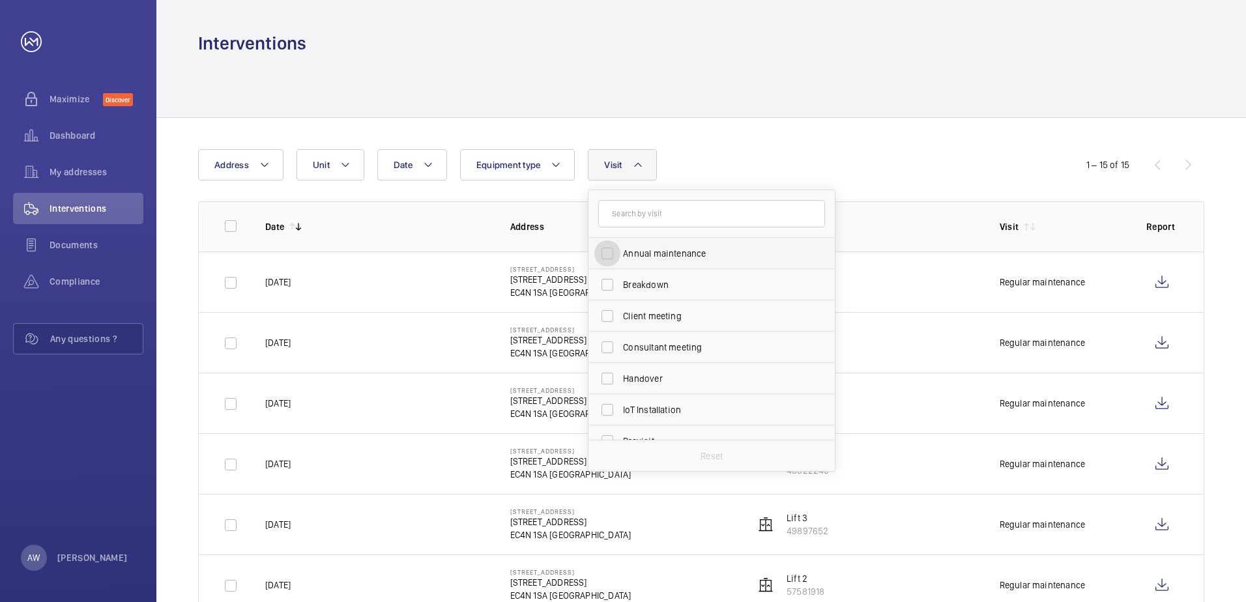
click at [606, 253] on input "Annual maintenance" at bounding box center [607, 253] width 26 height 26
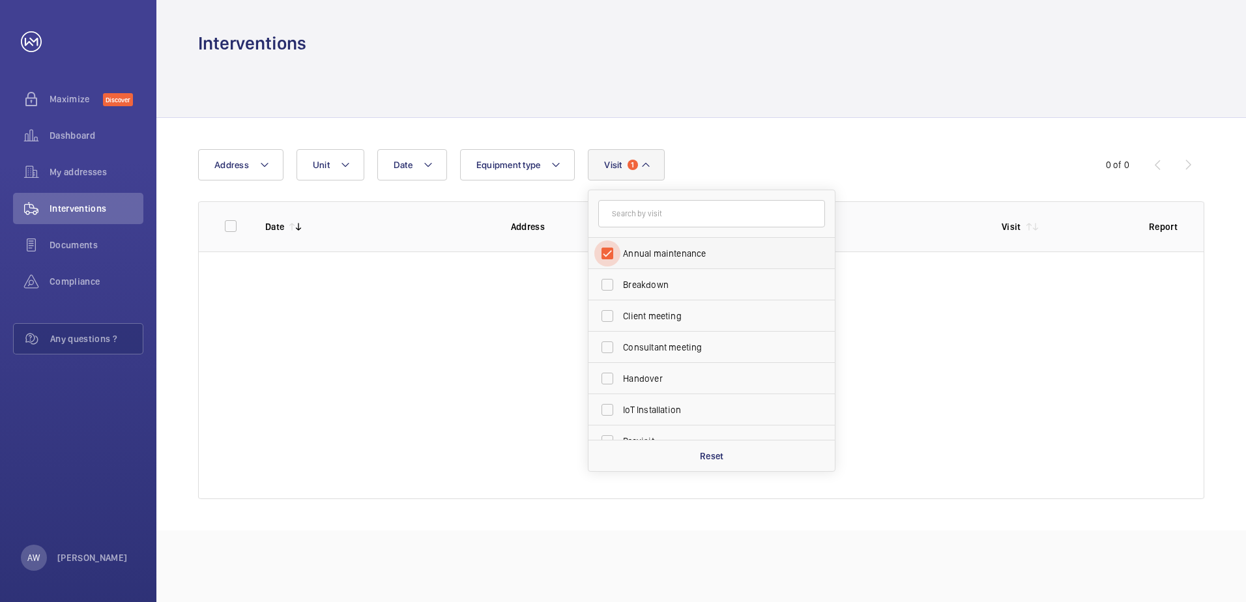
click at [605, 252] on input "Annual maintenance" at bounding box center [607, 253] width 26 height 26
checkbox input "false"
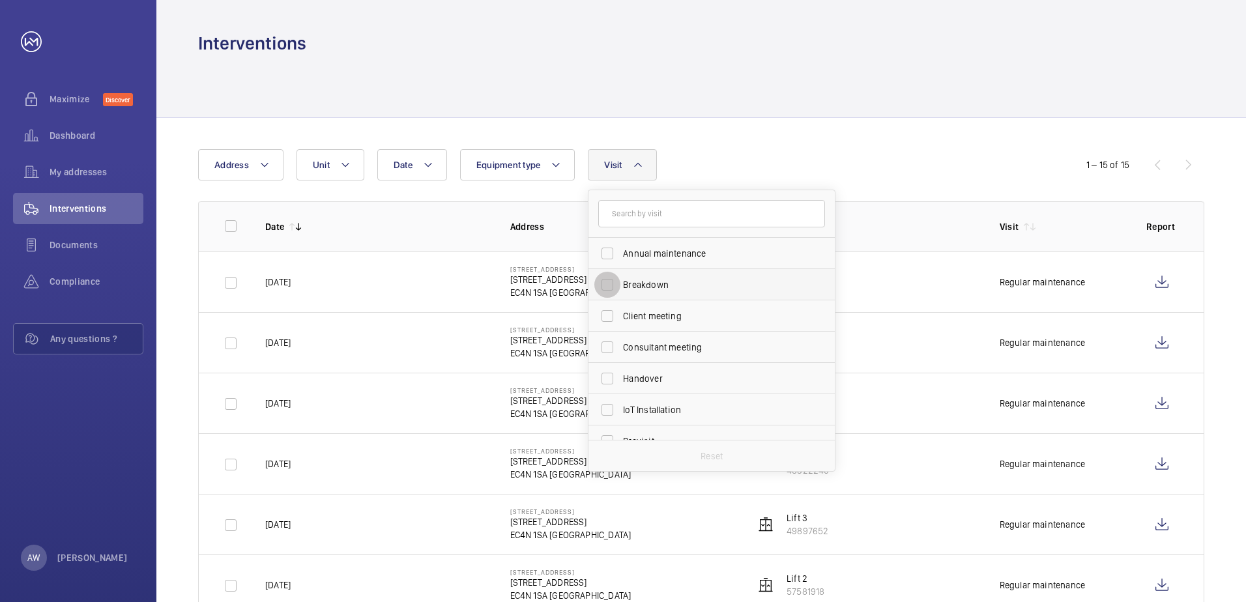
click at [607, 287] on input "Breakdown" at bounding box center [607, 285] width 26 height 26
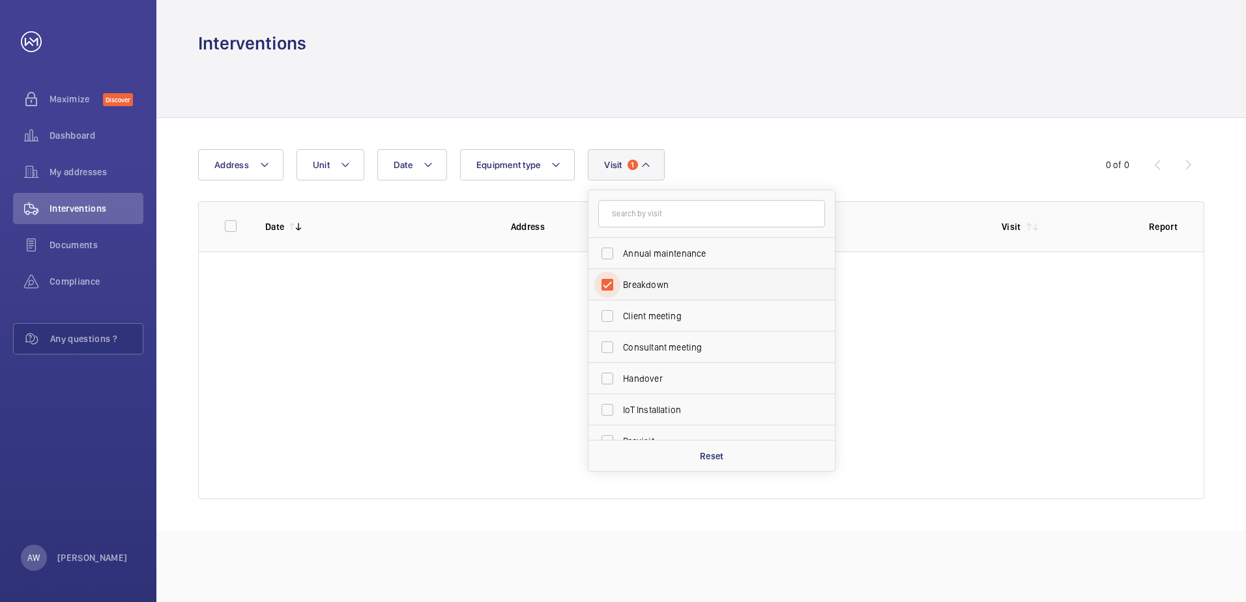
click at [607, 286] on input "Breakdown" at bounding box center [607, 285] width 26 height 26
checkbox input "false"
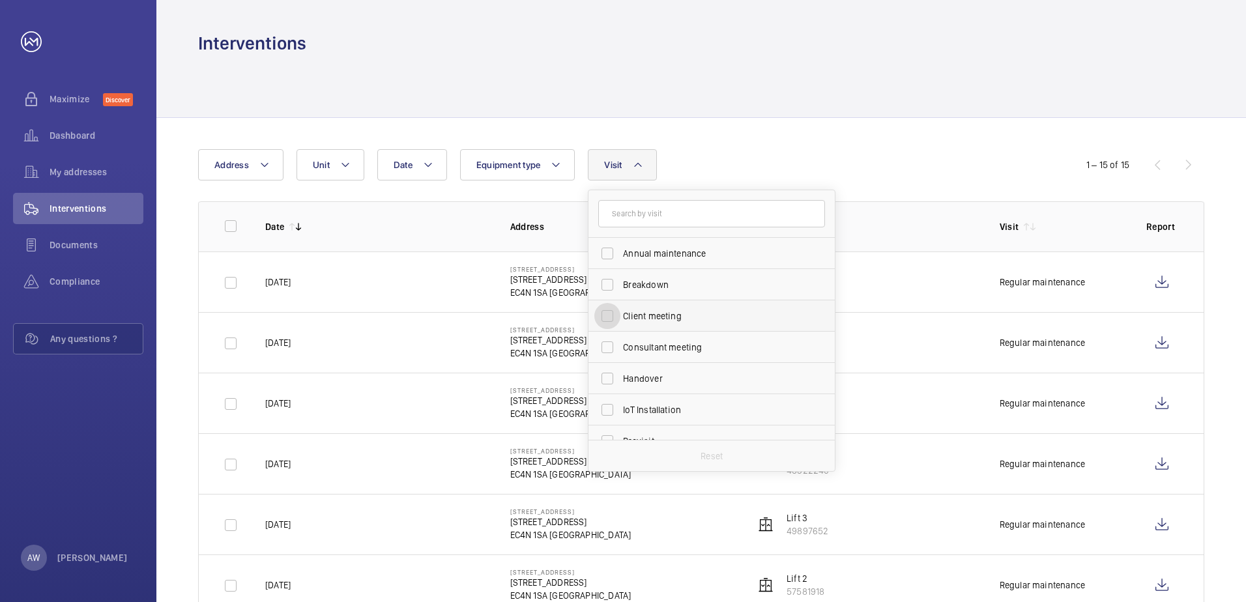
click at [605, 320] on input "Client meeting" at bounding box center [607, 316] width 26 height 26
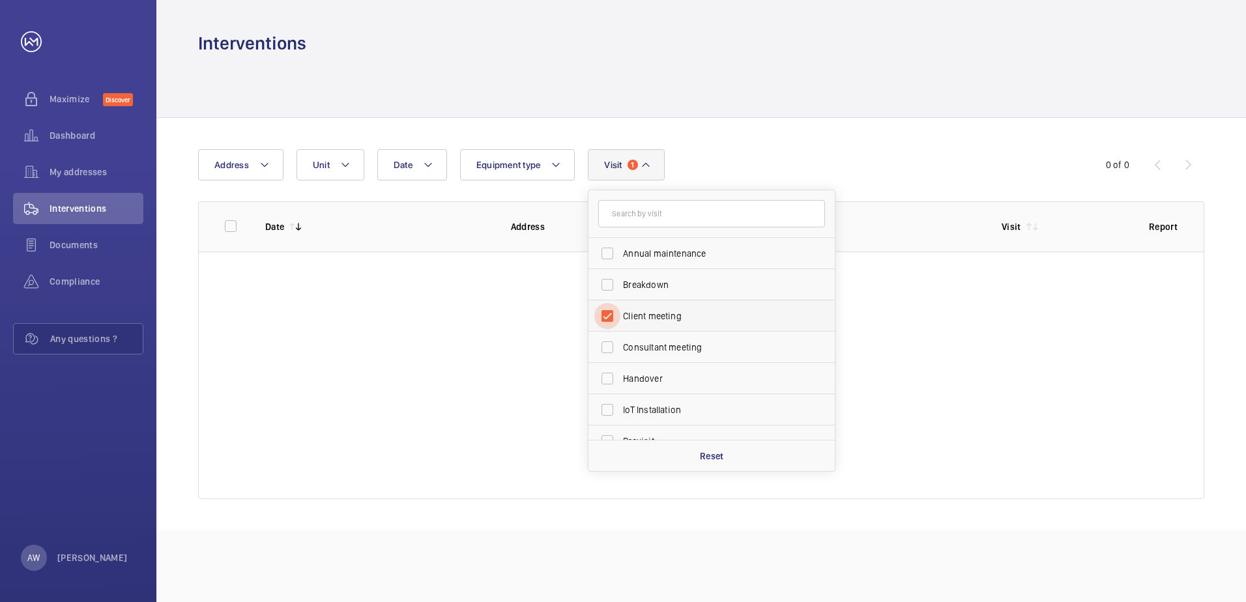
click at [607, 319] on input "Client meeting" at bounding box center [607, 316] width 26 height 26
checkbox input "false"
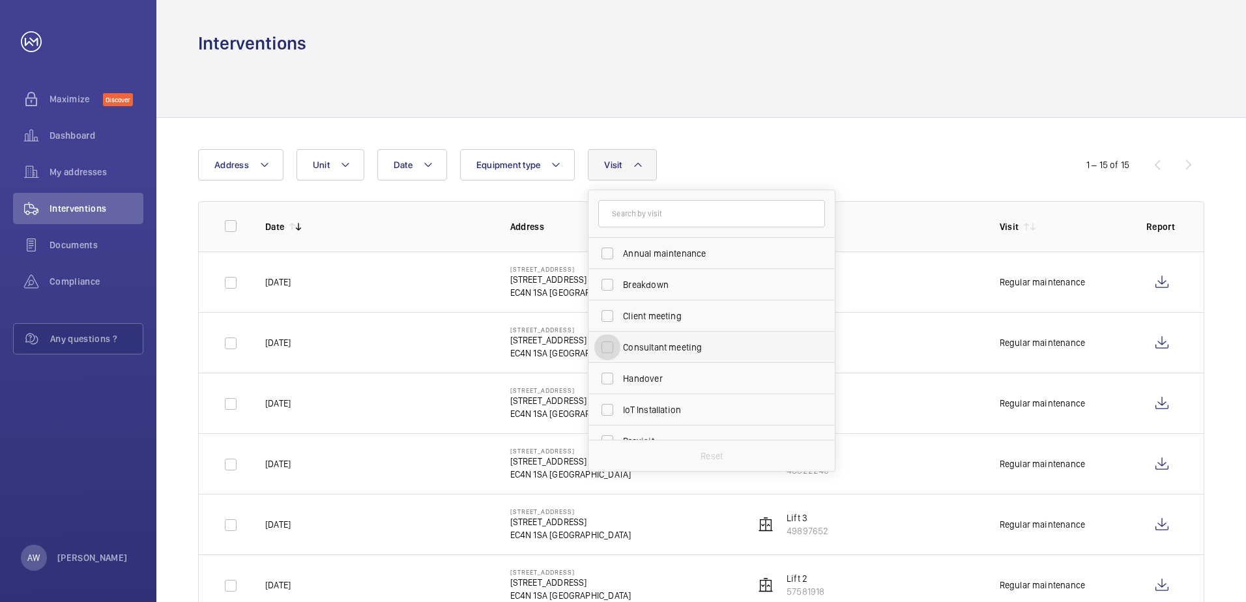
click at [605, 349] on input "Consultant meeting" at bounding box center [607, 347] width 26 height 26
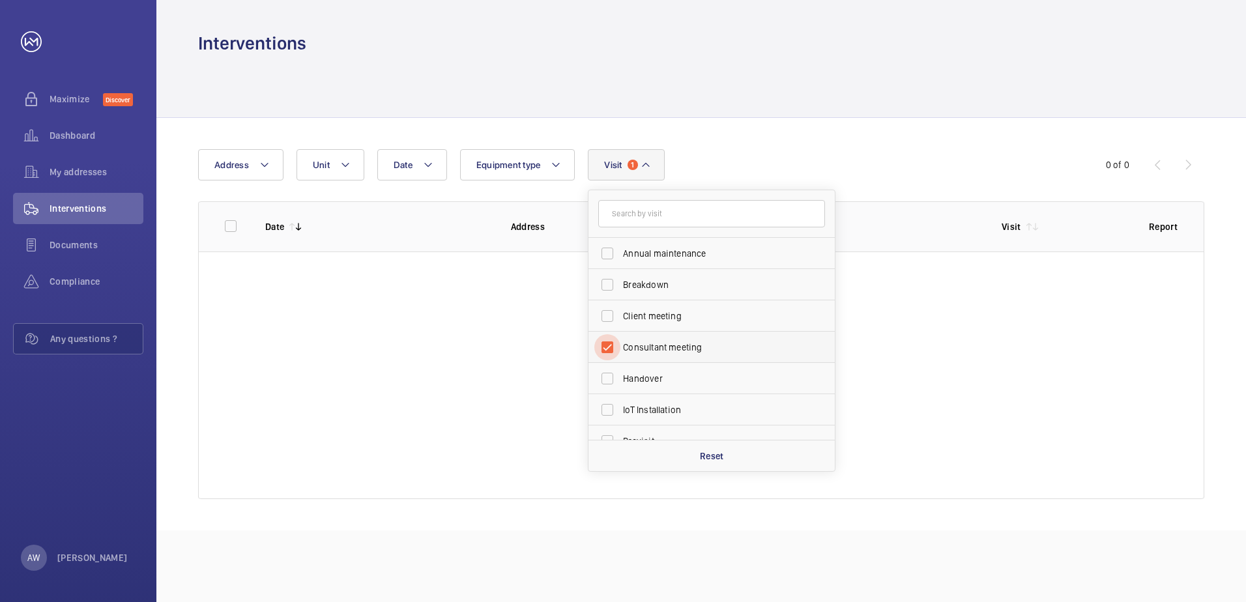
click at [607, 348] on input "Consultant meeting" at bounding box center [607, 347] width 26 height 26
checkbox input "false"
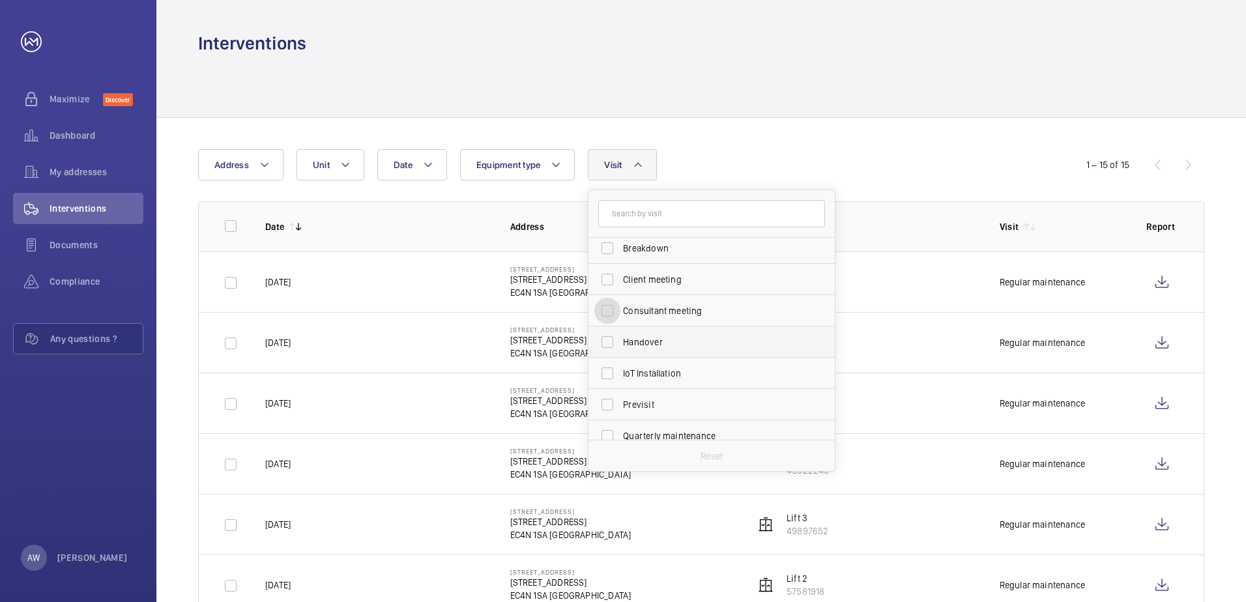
scroll to position [65, 0]
click at [608, 346] on input "IoT Installation" at bounding box center [607, 345] width 26 height 26
checkbox input "true"
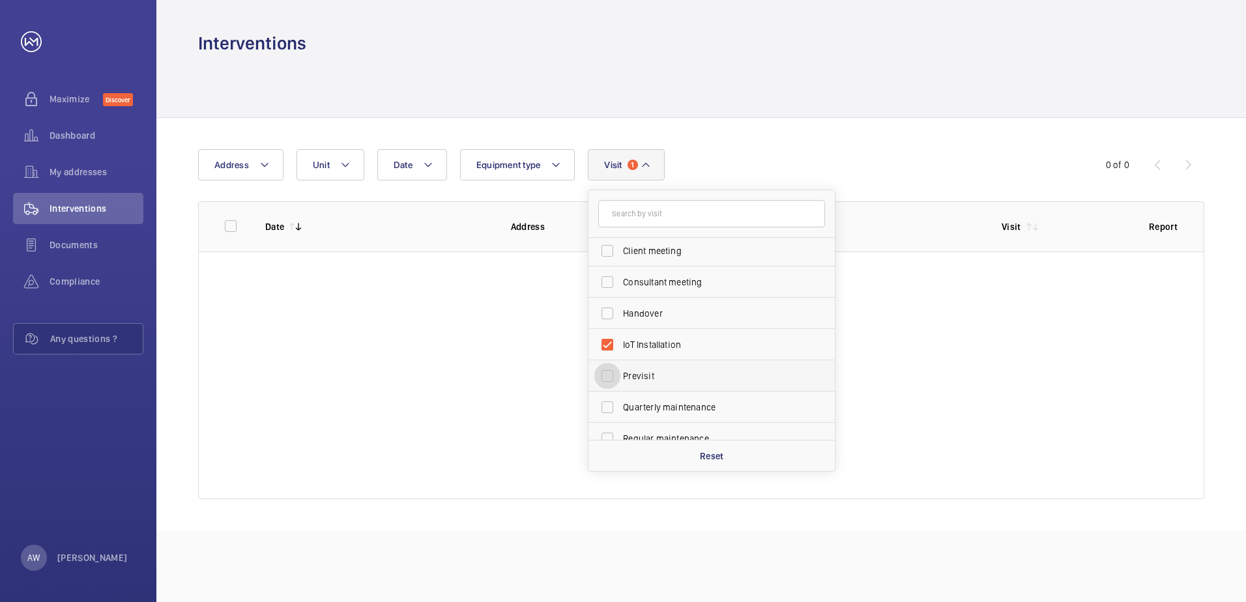
click at [613, 373] on input "Previsit" at bounding box center [607, 376] width 26 height 26
checkbox input "true"
click at [605, 408] on input "Quarterly maintenance" at bounding box center [607, 407] width 26 height 26
checkbox input "true"
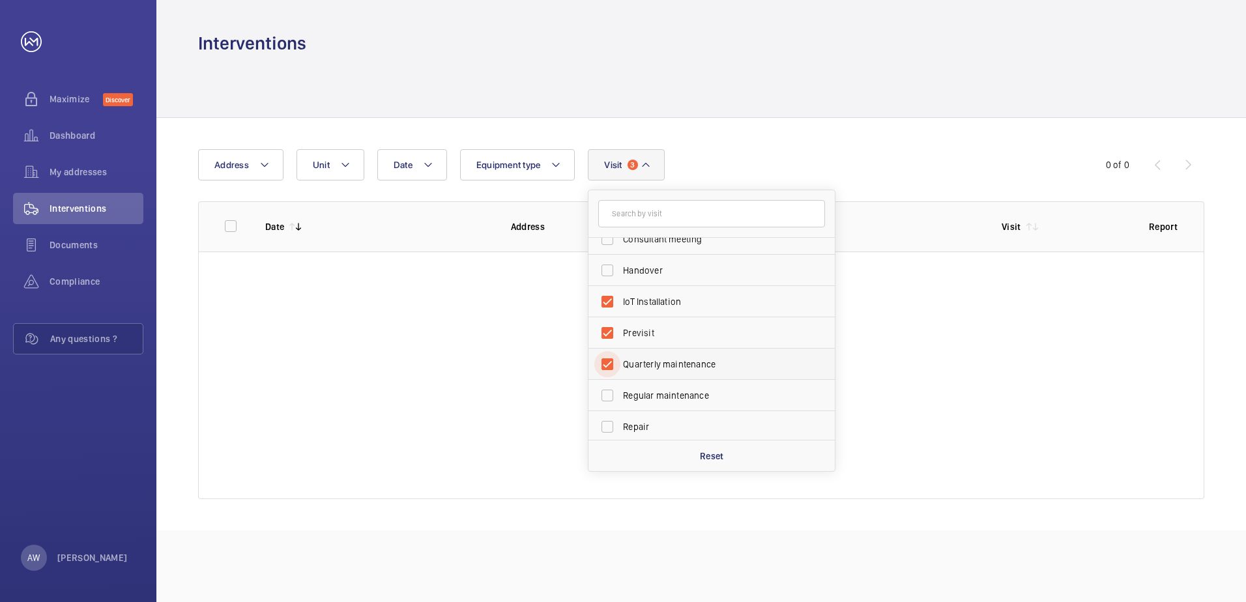
scroll to position [130, 0]
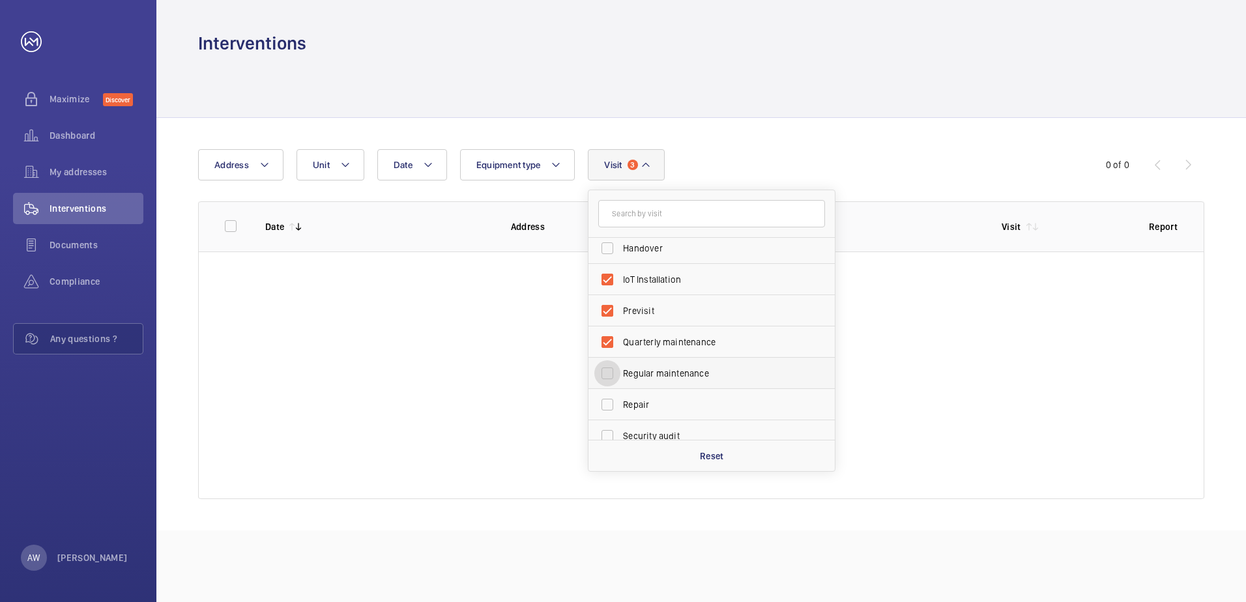
click at [612, 371] on input "Regular maintenance" at bounding box center [607, 373] width 26 height 26
checkbox input "true"
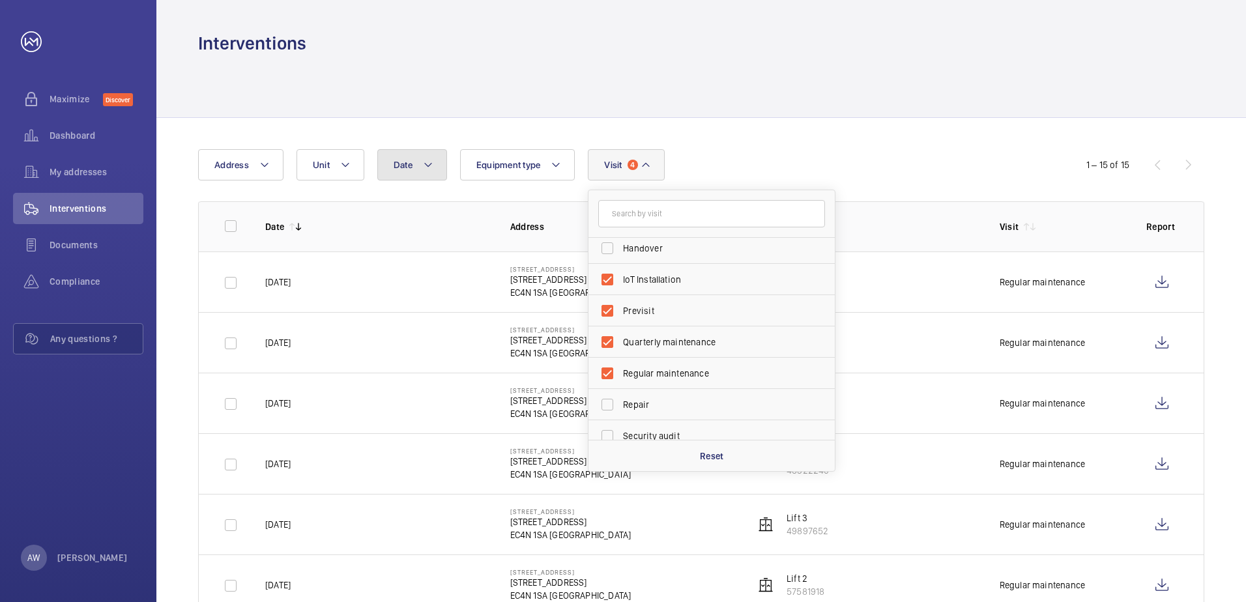
click at [429, 168] on mat-icon at bounding box center [428, 165] width 10 height 16
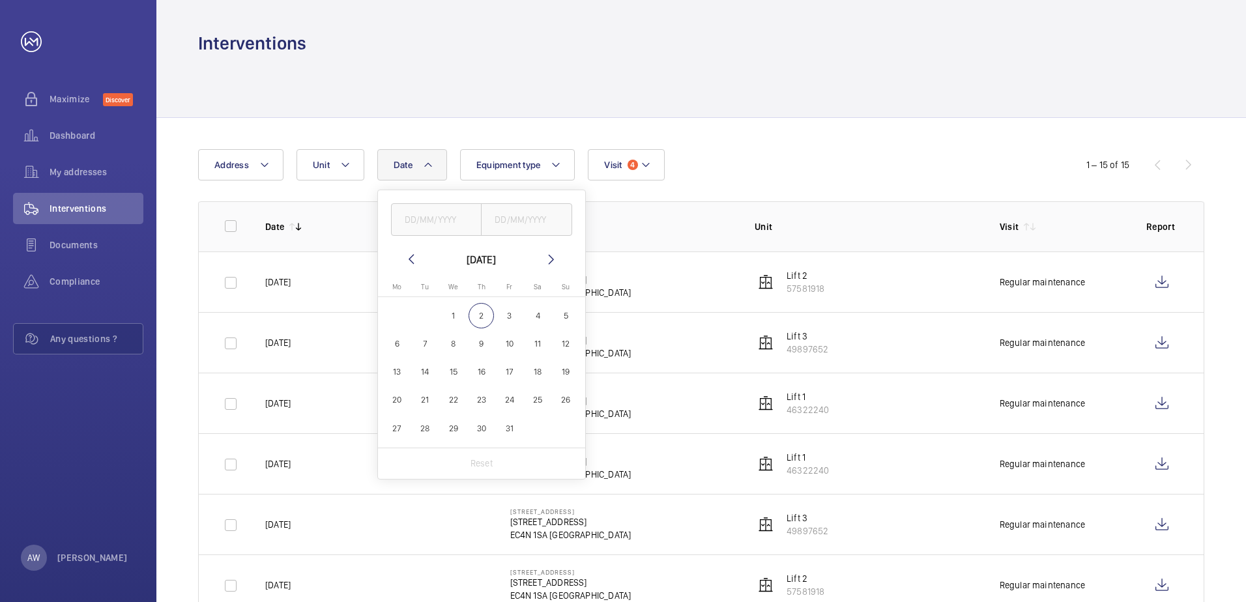
click at [453, 312] on span "1" at bounding box center [452, 315] width 25 height 25
type input "[DATE]"
click at [452, 312] on span "1" at bounding box center [452, 315] width 25 height 25
type input "[DATE]"
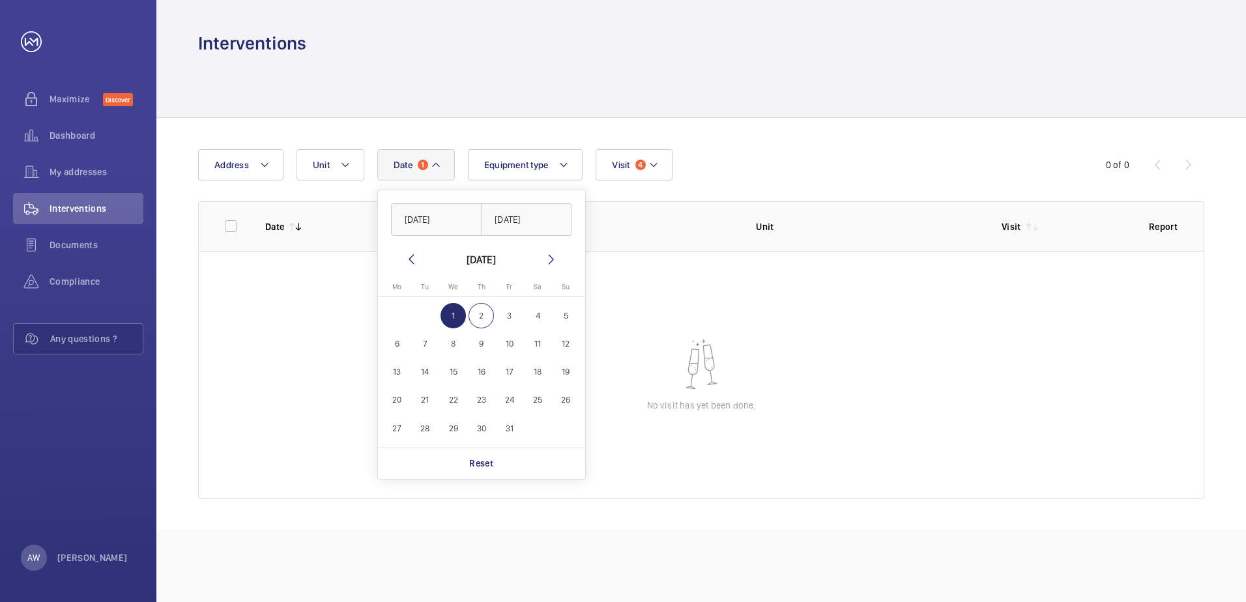
click at [452, 312] on span "1" at bounding box center [452, 315] width 25 height 25
click at [399, 257] on mat-calendar "[DATE] [DATE] Mo [DATE] Tu [DATE] We [DATE] Th [DATE] Fr [DATE] Sa [DATE] [DATE…" at bounding box center [481, 349] width 207 height 196
click at [417, 261] on mat-icon at bounding box center [411, 259] width 16 height 16
click at [423, 426] on span "30" at bounding box center [424, 428] width 25 height 25
click at [401, 427] on span "29" at bounding box center [396, 428] width 25 height 25
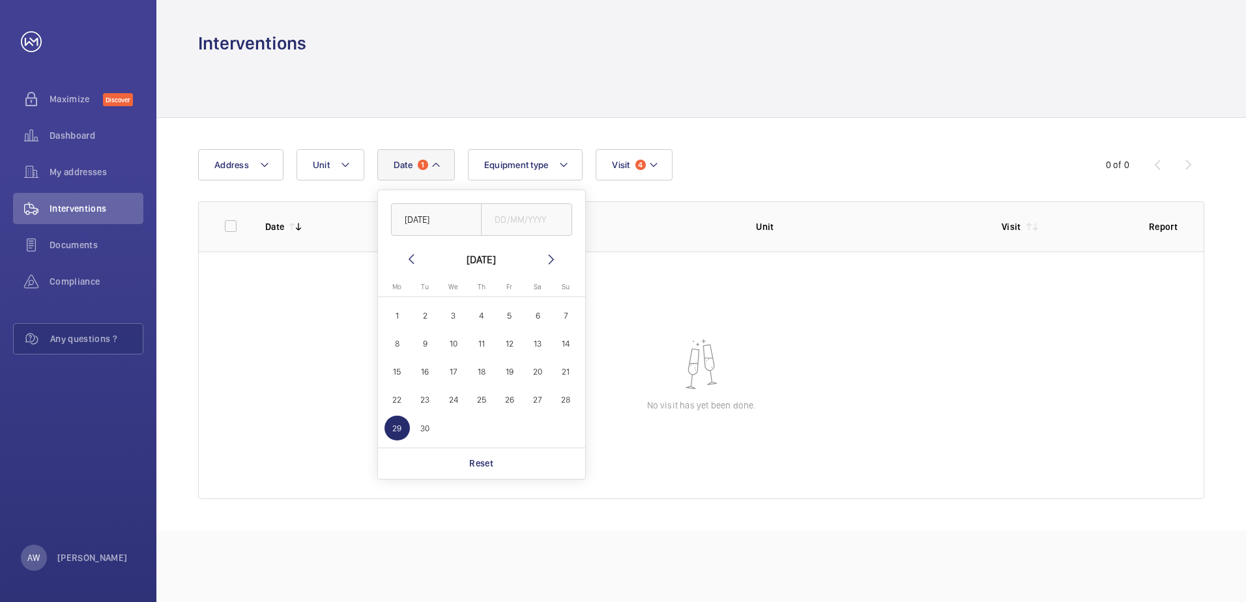
click at [563, 399] on span "28" at bounding box center [565, 400] width 25 height 25
click at [539, 400] on span "27" at bounding box center [537, 400] width 25 height 25
click at [508, 400] on span "26" at bounding box center [508, 400] width 25 height 25
click at [481, 399] on span "25" at bounding box center [480, 400] width 25 height 25
click at [446, 398] on span "24" at bounding box center [452, 400] width 25 height 25
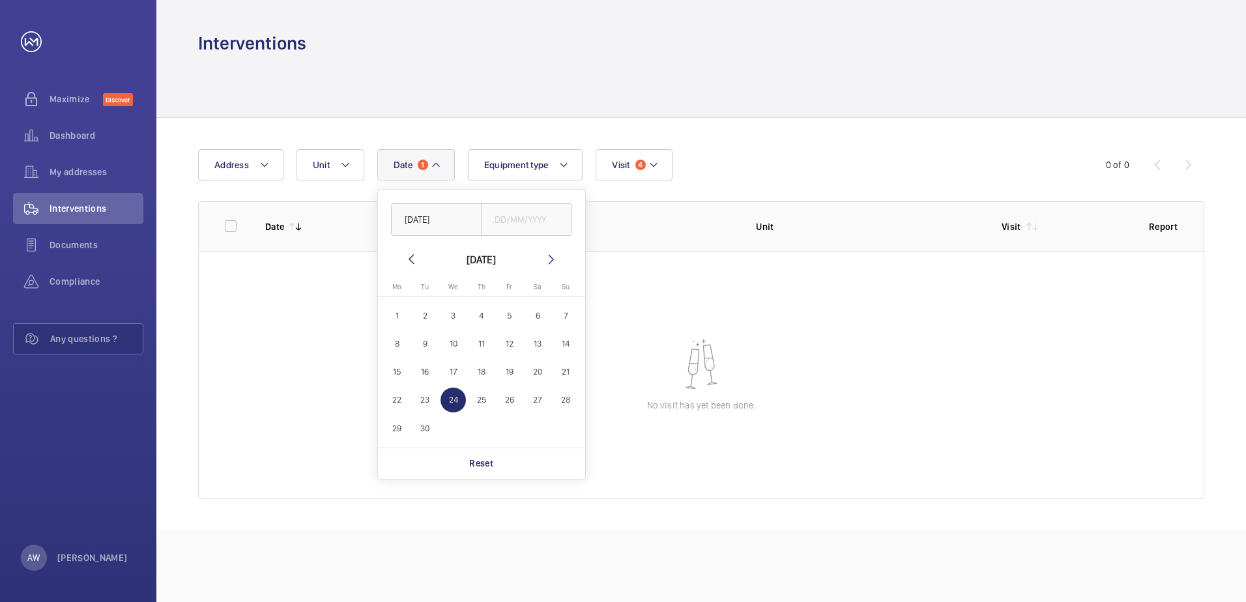
click at [421, 395] on span "23" at bounding box center [424, 400] width 25 height 25
click at [390, 400] on span "22" at bounding box center [396, 400] width 25 height 25
click at [393, 365] on span "15" at bounding box center [396, 371] width 25 height 25
type input "[DATE]"
click at [430, 371] on span "16" at bounding box center [424, 371] width 25 height 25
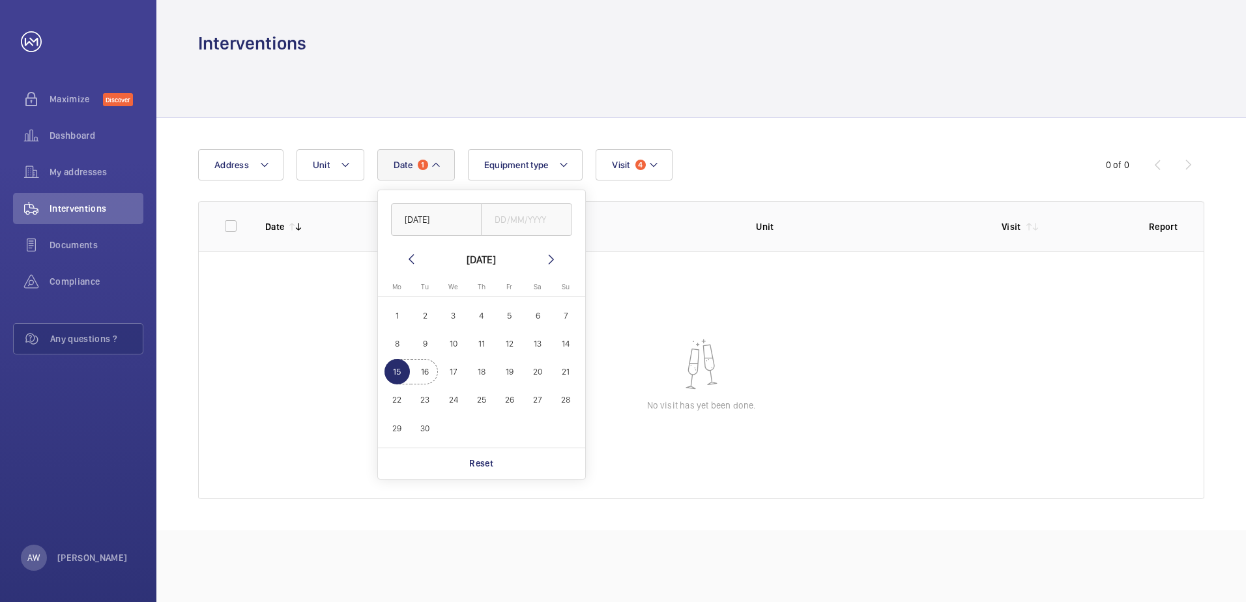
type input "[DATE]"
click at [458, 367] on span "17" at bounding box center [452, 371] width 25 height 25
type input "[DATE]"
click at [483, 370] on span "18" at bounding box center [480, 371] width 25 height 25
type input "[DATE]"
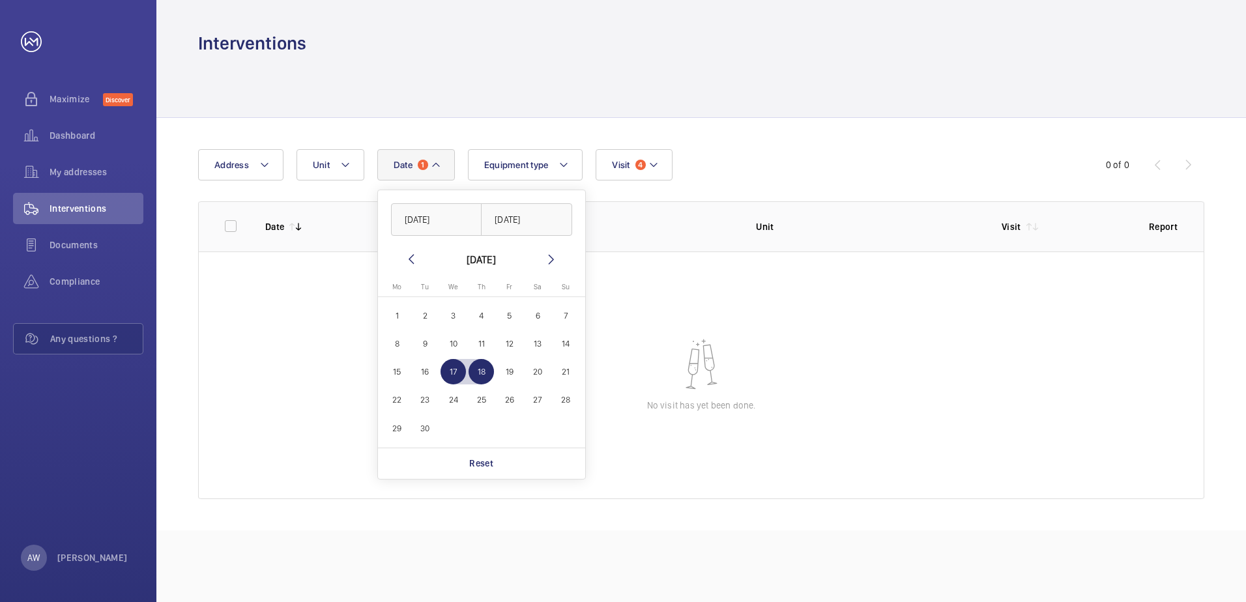
click at [510, 369] on span "19" at bounding box center [508, 371] width 25 height 25
type input "[DATE]"
click at [529, 368] on span "20" at bounding box center [537, 371] width 25 height 25
type input "[DATE]"
click at [557, 366] on span "21" at bounding box center [565, 371] width 25 height 25
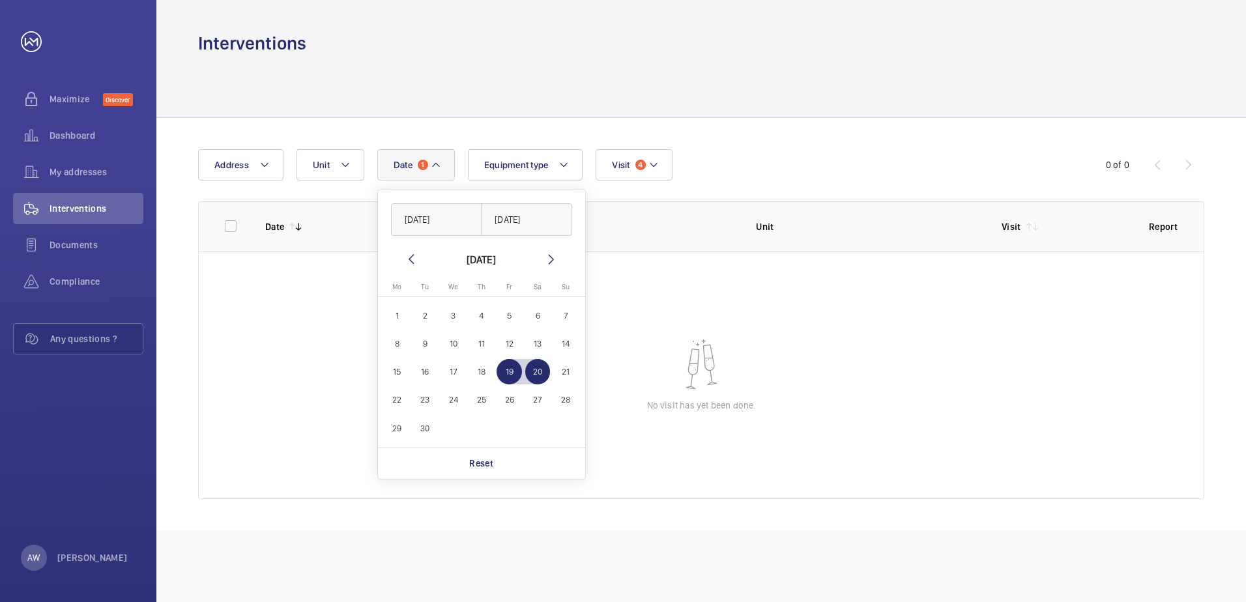
type input "[DATE]"
click at [304, 390] on wm-front-table-empty-state "No visit has yet been done." at bounding box center [701, 375] width 1005 height 248
click at [431, 164] on mat-icon at bounding box center [436, 165] width 10 height 16
click at [408, 257] on mat-icon at bounding box center [411, 259] width 16 height 16
click at [423, 346] on span "9" at bounding box center [424, 343] width 25 height 25
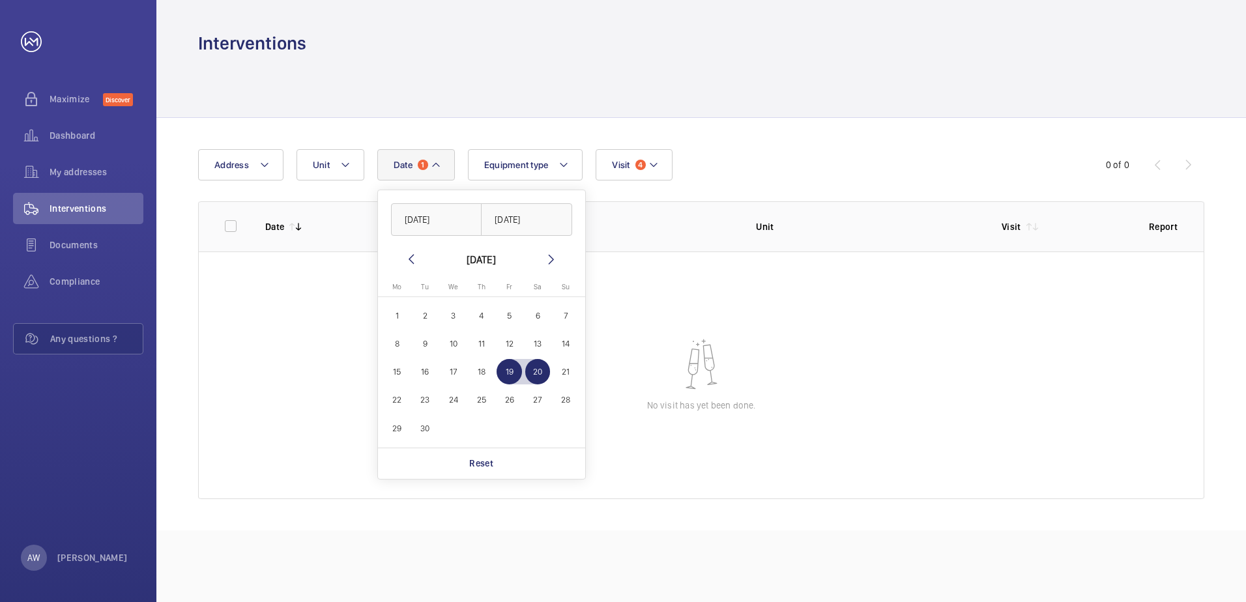
type input "[DATE]"
click at [429, 342] on span "9" at bounding box center [424, 343] width 25 height 25
type input "[DATE]"
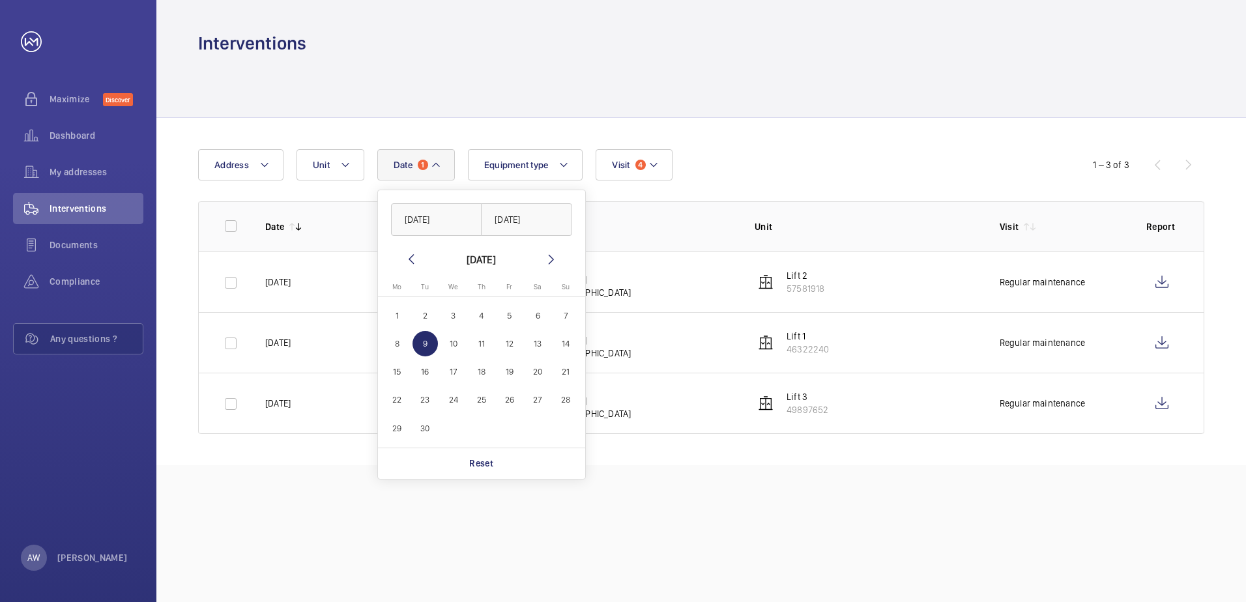
click at [455, 345] on span "10" at bounding box center [452, 343] width 25 height 25
type input "[DATE]"
click at [455, 345] on span "10" at bounding box center [452, 343] width 25 height 25
type input "[DATE]"
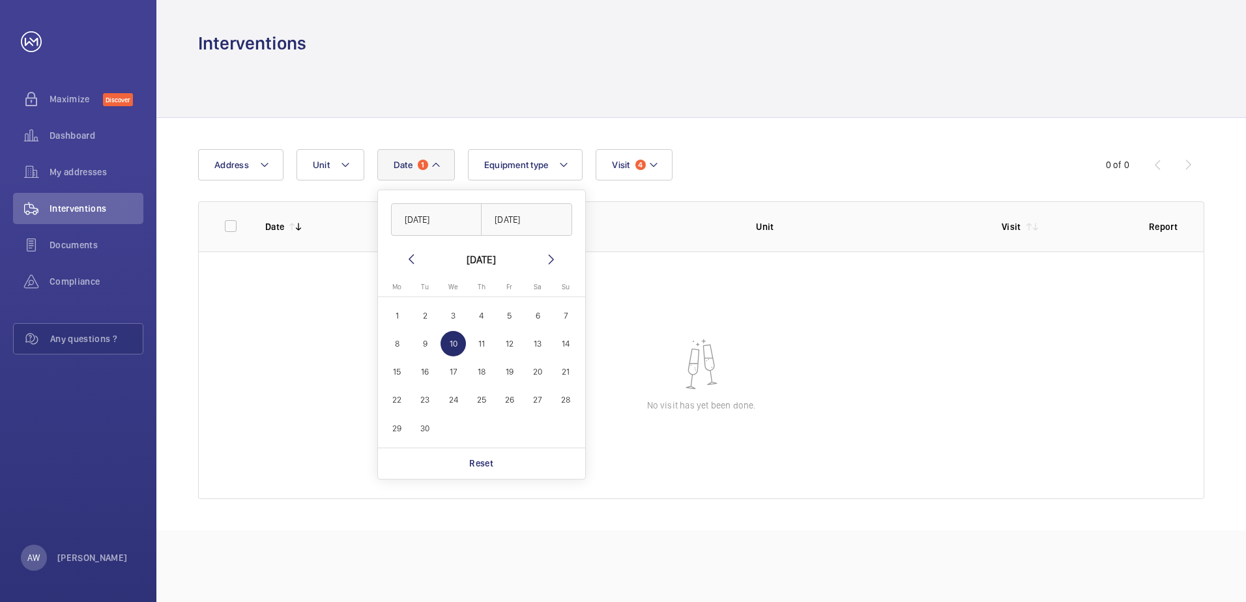
click at [426, 400] on span "23" at bounding box center [424, 400] width 25 height 25
type input "[DATE]"
click at [425, 399] on span "23" at bounding box center [424, 400] width 25 height 25
type input "[DATE]"
click at [458, 399] on span "24" at bounding box center [452, 400] width 25 height 25
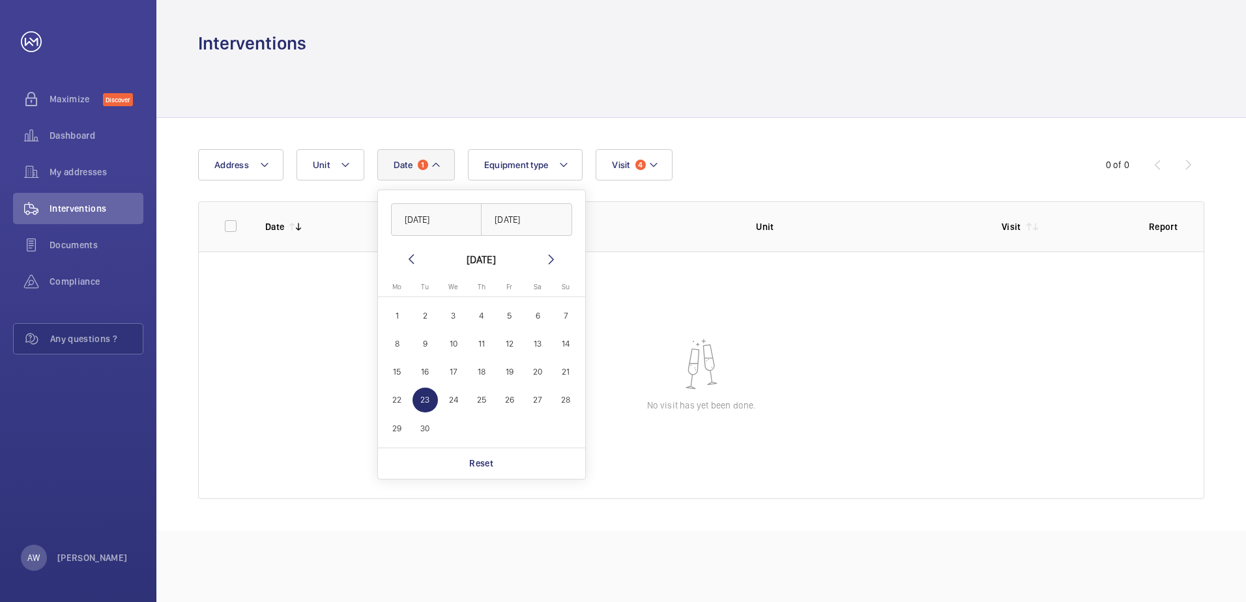
type input "[DATE]"
click at [458, 399] on span "24" at bounding box center [452, 400] width 25 height 25
type input "[DATE]"
click at [485, 400] on span "25" at bounding box center [480, 400] width 25 height 25
type input "[DATE]"
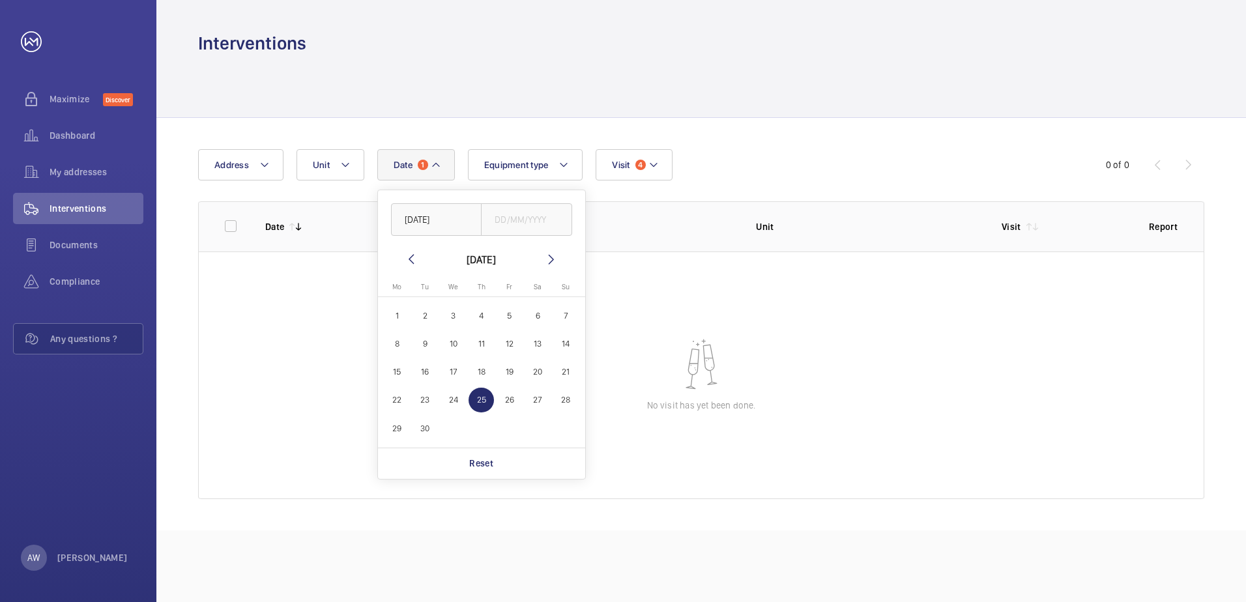
click at [485, 399] on span "25" at bounding box center [480, 400] width 25 height 25
type input "[DATE]"
click at [511, 397] on span "26" at bounding box center [508, 400] width 25 height 25
type input "[DATE]"
click at [511, 397] on span "26" at bounding box center [508, 400] width 25 height 25
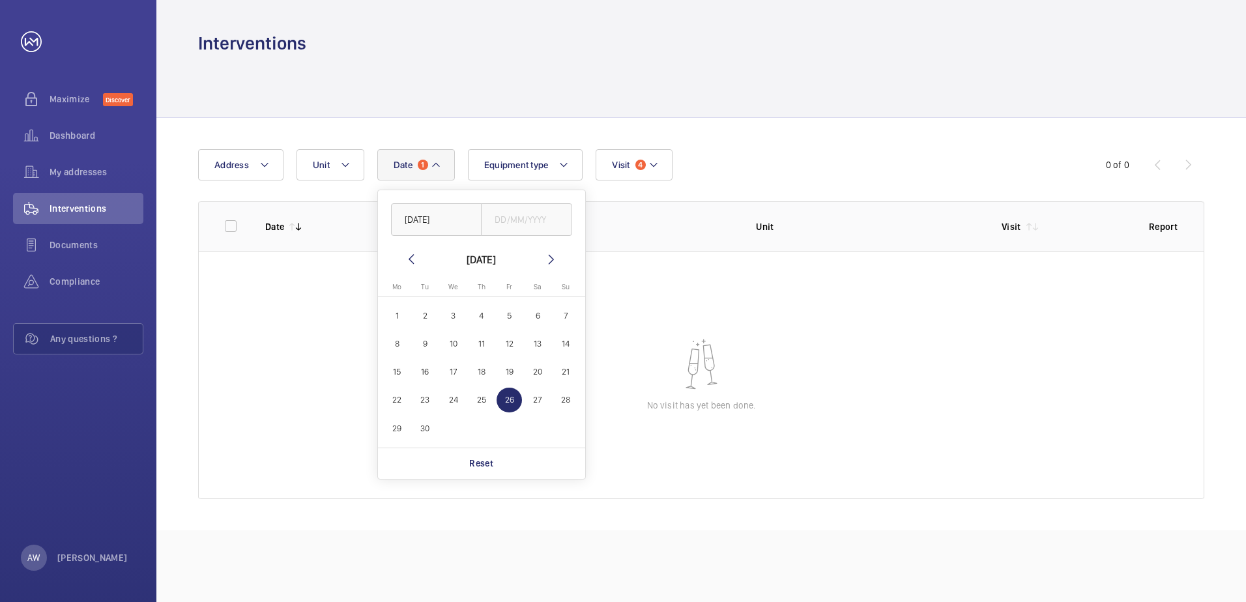
type input "[DATE]"
click at [540, 399] on span "27" at bounding box center [537, 400] width 25 height 25
type input "[DATE]"
click at [539, 397] on span "27" at bounding box center [537, 400] width 25 height 25
type input "[DATE]"
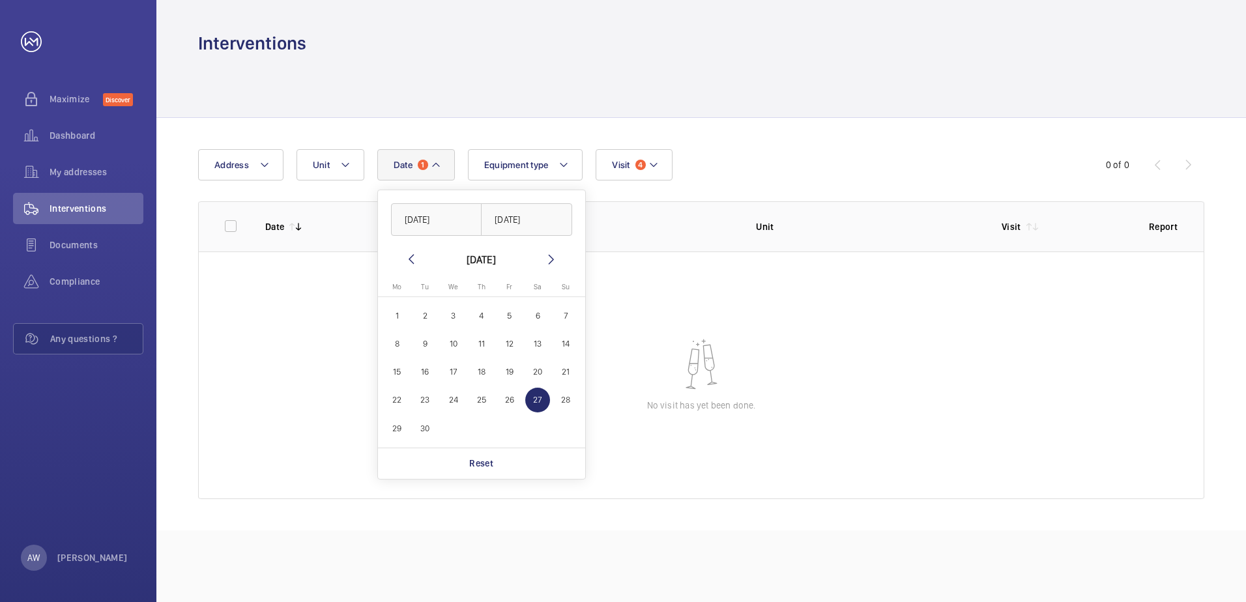
click at [566, 399] on span "28" at bounding box center [565, 400] width 25 height 25
type input "[DATE]"
click at [566, 399] on span "28" at bounding box center [565, 400] width 25 height 25
type input "[DATE]"
click at [391, 428] on span "29" at bounding box center [396, 428] width 25 height 25
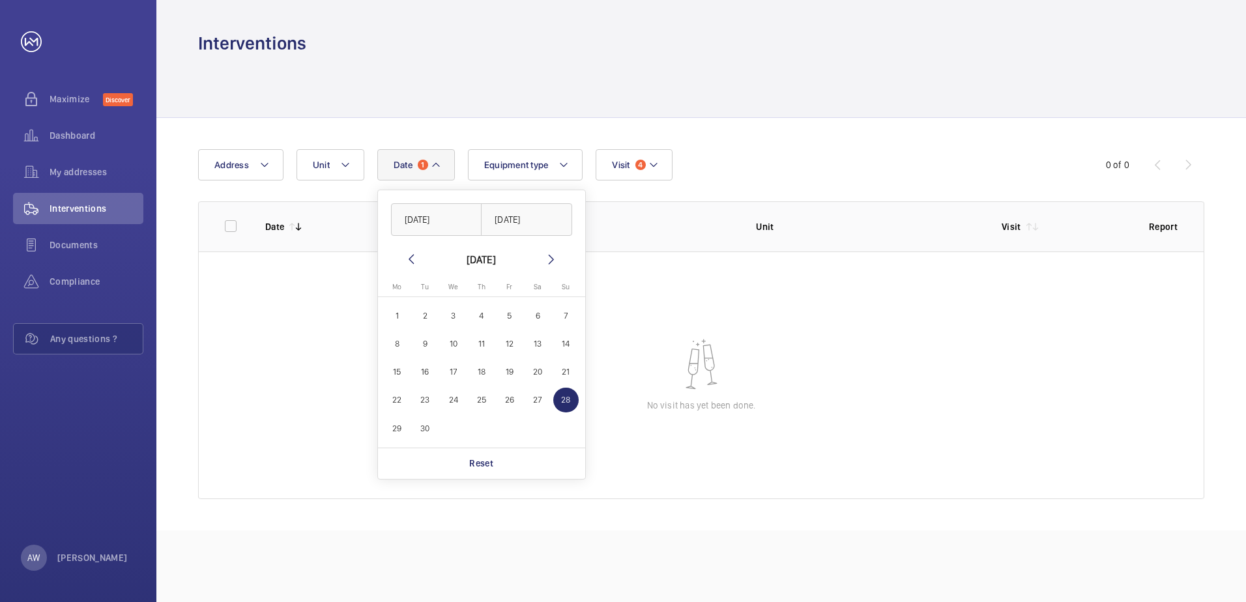
type input "[DATE]"
click at [392, 424] on span "29" at bounding box center [396, 428] width 25 height 25
type input "[DATE]"
click at [422, 426] on span "30" at bounding box center [424, 428] width 25 height 25
type input "[DATE]"
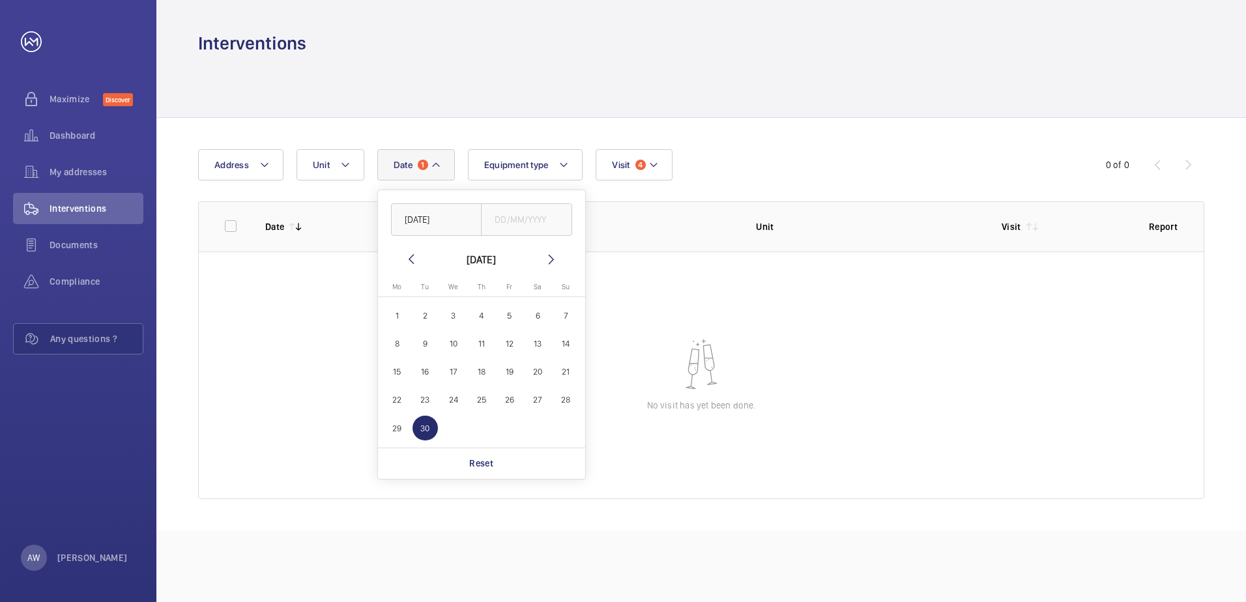
click at [422, 426] on span "30" at bounding box center [424, 428] width 25 height 25
type input "[DATE]"
click at [294, 431] on wm-front-table-empty-state "No visit has yet been done." at bounding box center [701, 375] width 1005 height 248
click at [70, 175] on span "My addresses" at bounding box center [97, 171] width 94 height 13
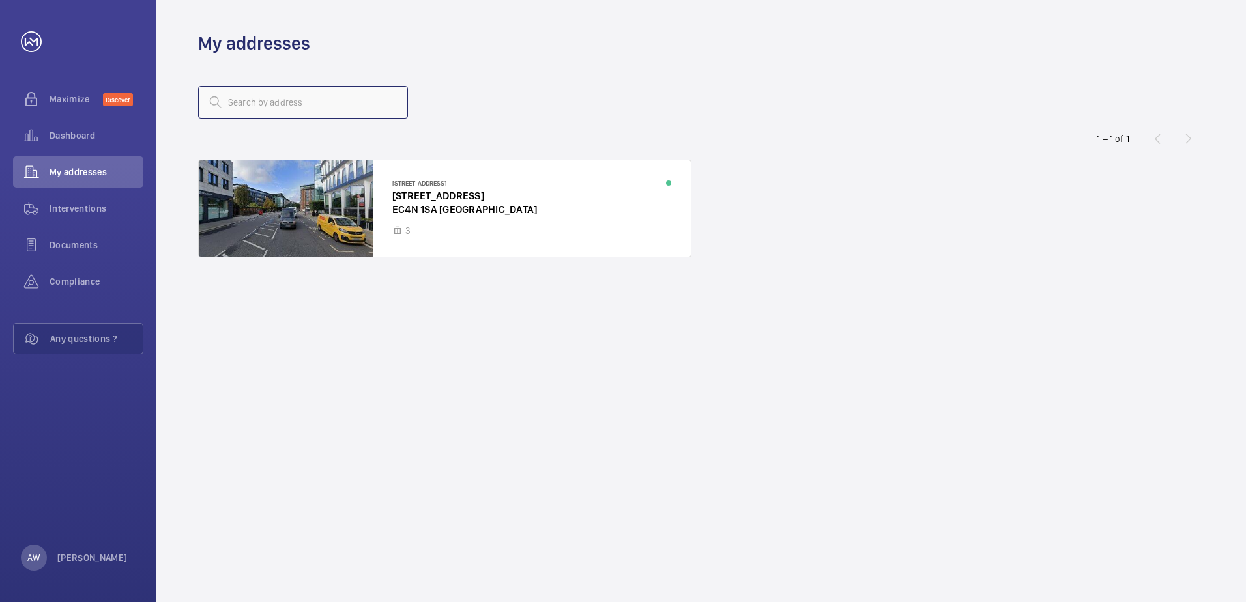
click at [296, 104] on input "text" at bounding box center [303, 102] width 210 height 33
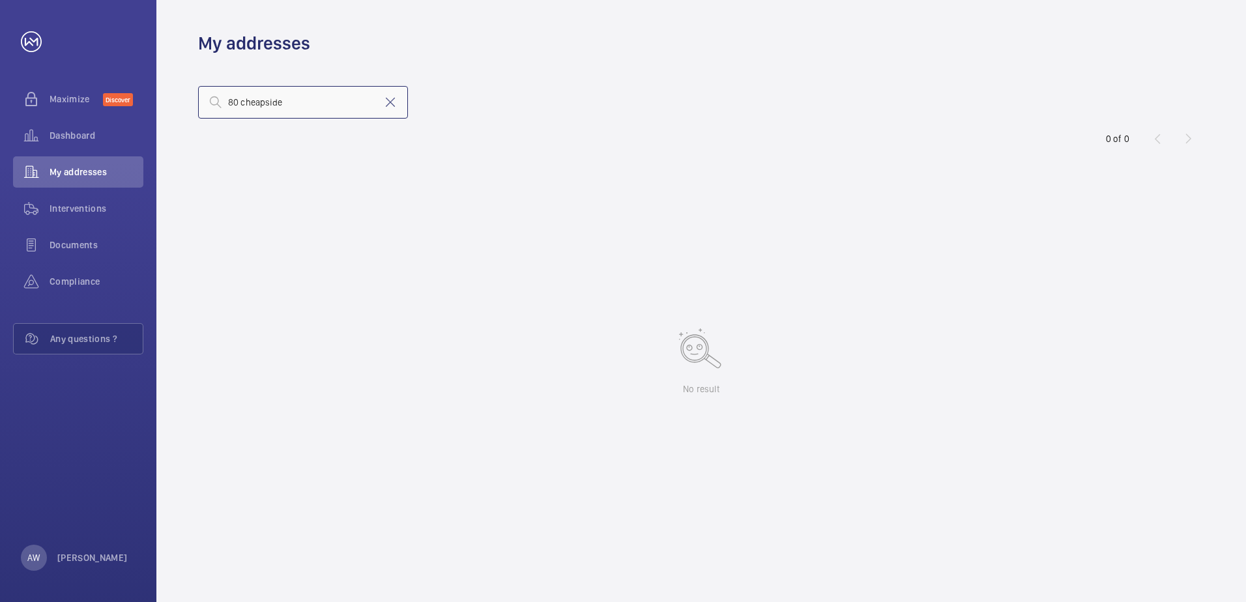
type input "80 cheapside"
click at [63, 94] on span "Maximize" at bounding box center [76, 99] width 53 height 13
